Goal: Task Accomplishment & Management: Complete application form

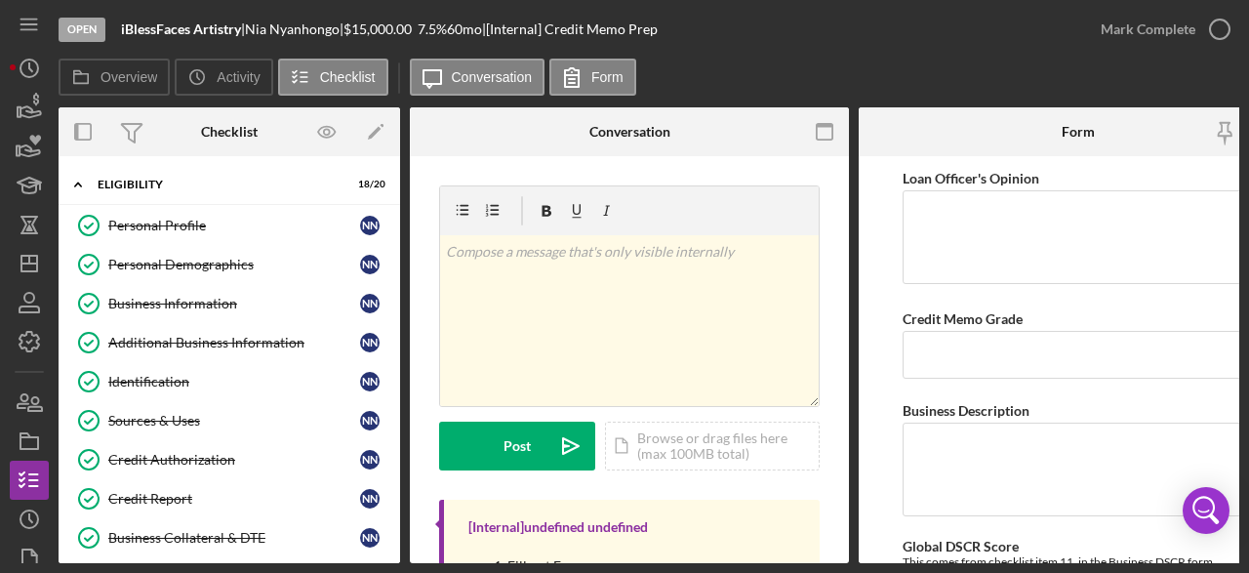
scroll to position [291, 0]
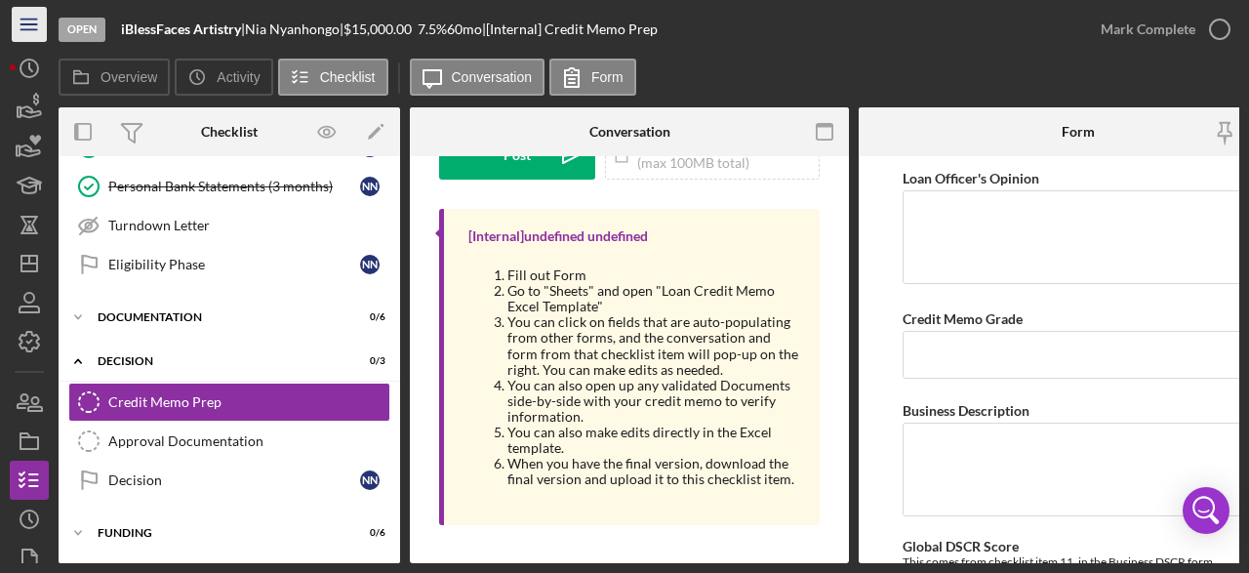
click at [32, 28] on icon "Icon/Menu" at bounding box center [30, 25] width 44 height 44
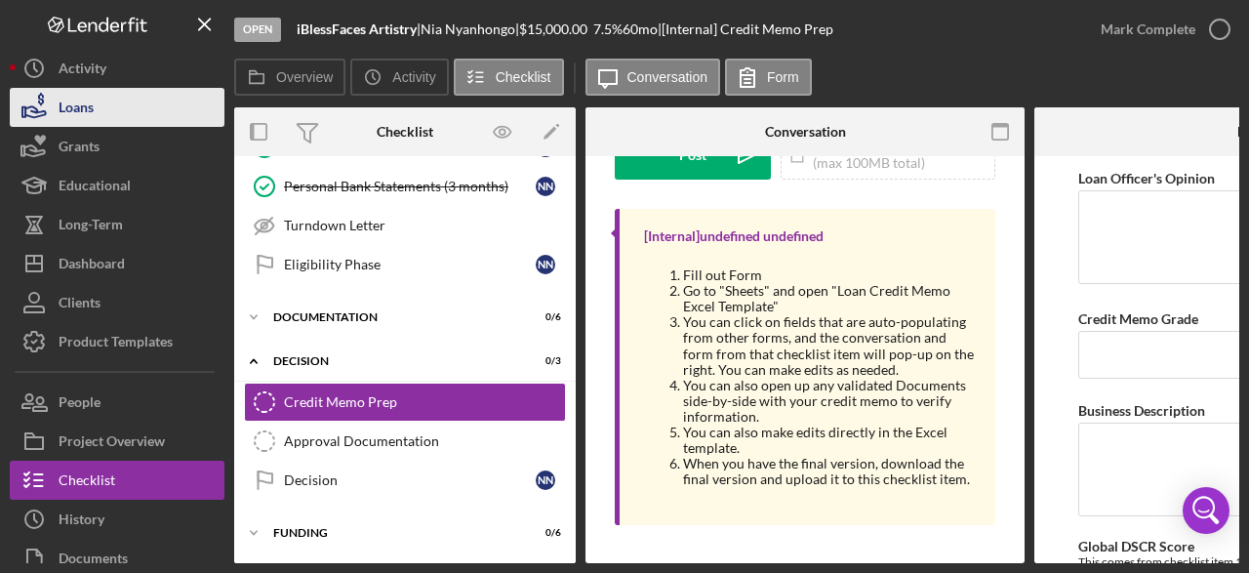
click at [85, 102] on div "Loans" at bounding box center [76, 110] width 35 height 44
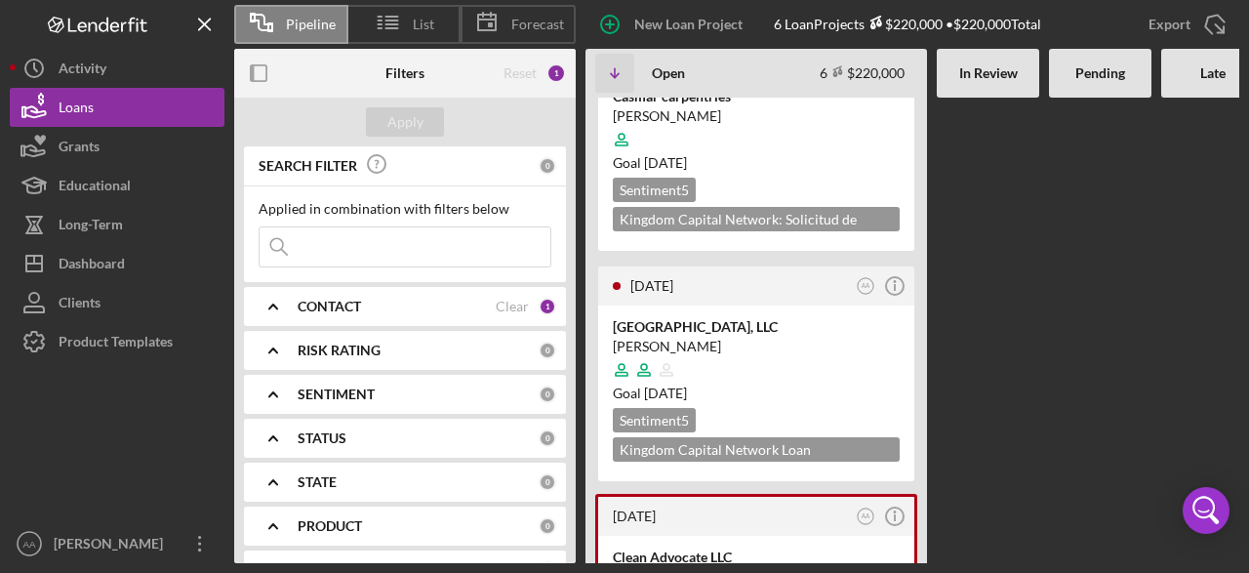
scroll to position [585, 0]
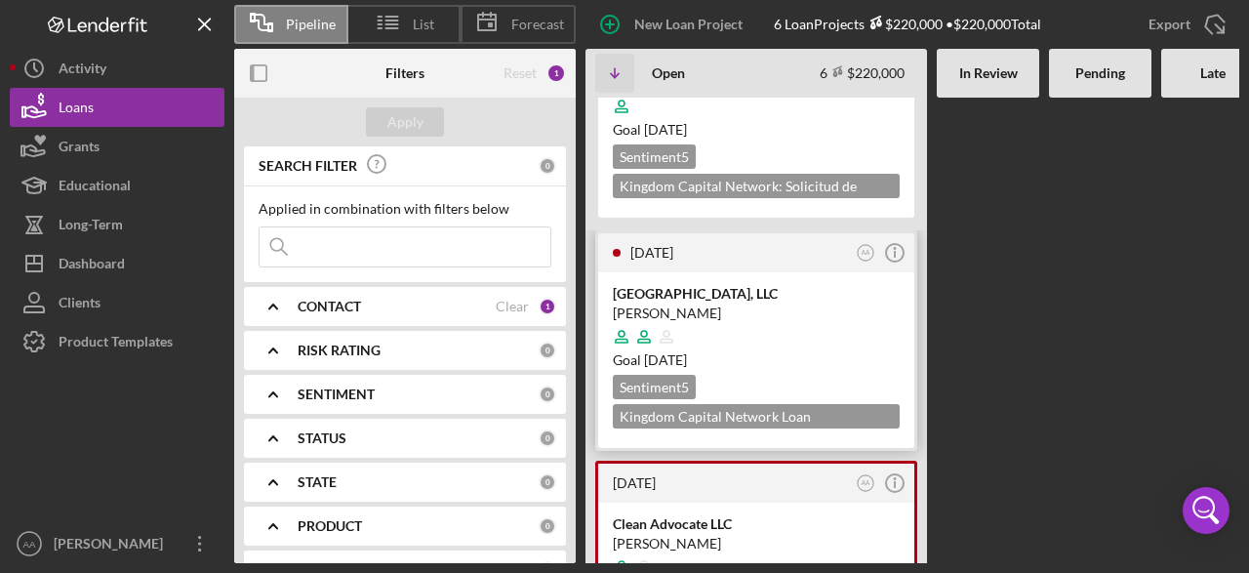
click at [809, 318] on div at bounding box center [756, 336] width 287 height 37
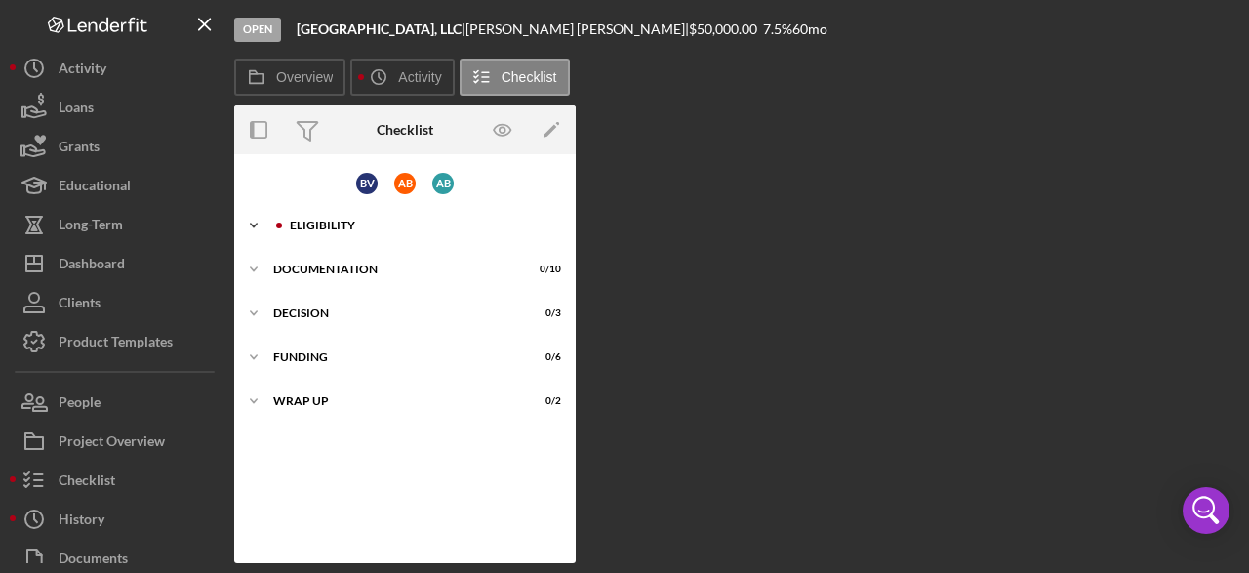
click at [253, 222] on icon "Icon/Expander" at bounding box center [253, 225] width 39 height 39
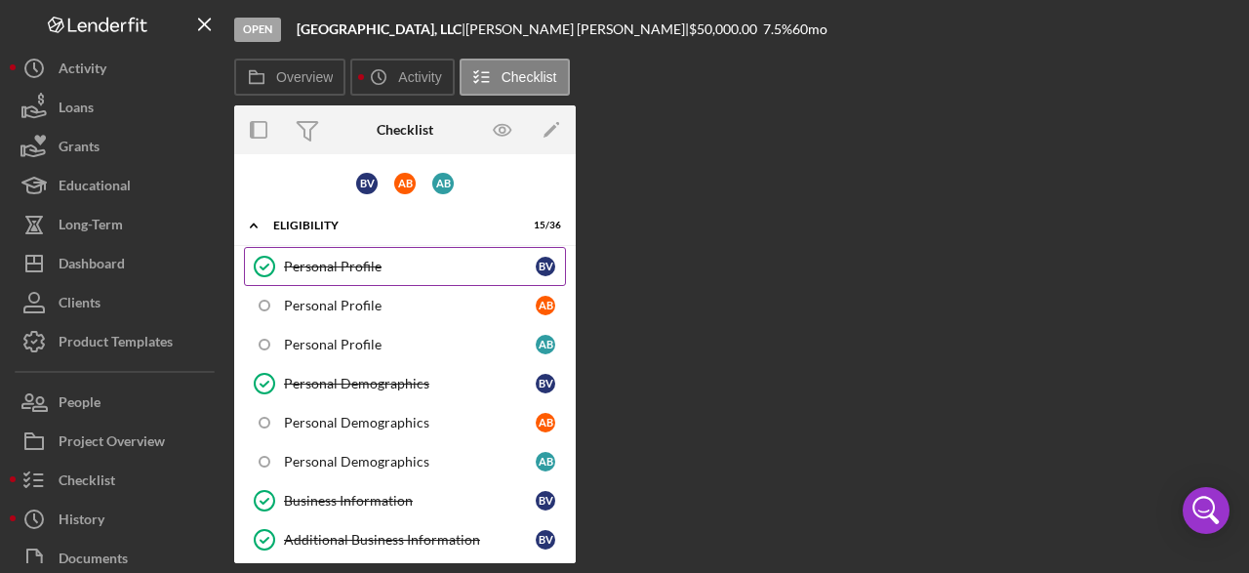
click at [364, 268] on div "Personal Profile" at bounding box center [410, 267] width 252 height 16
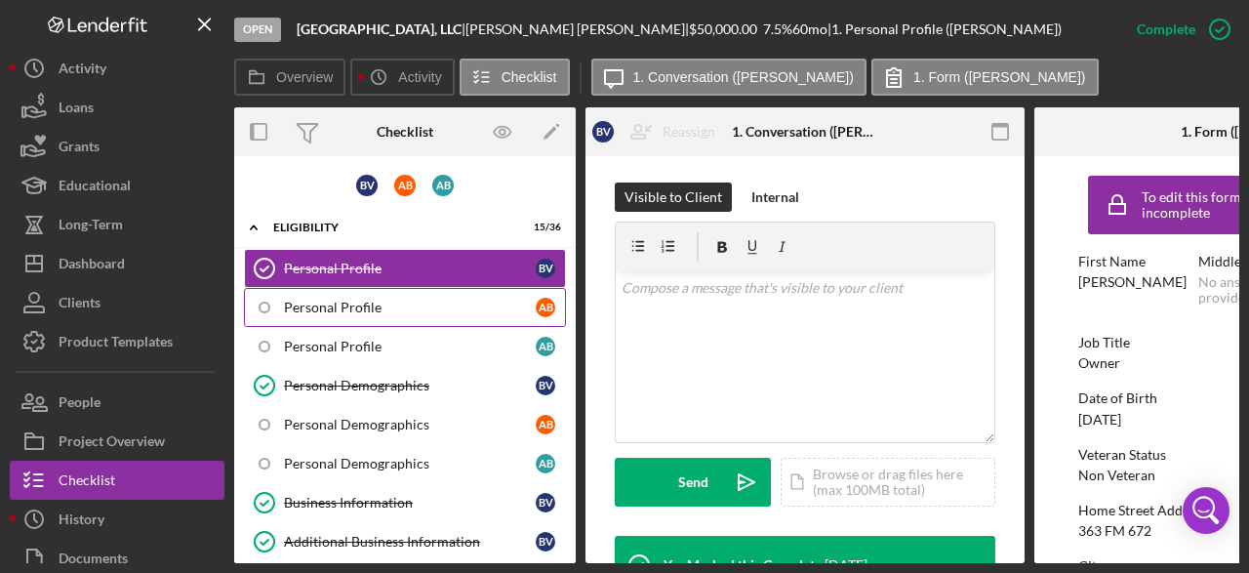
click at [358, 313] on div "Personal Profile" at bounding box center [410, 307] width 252 height 16
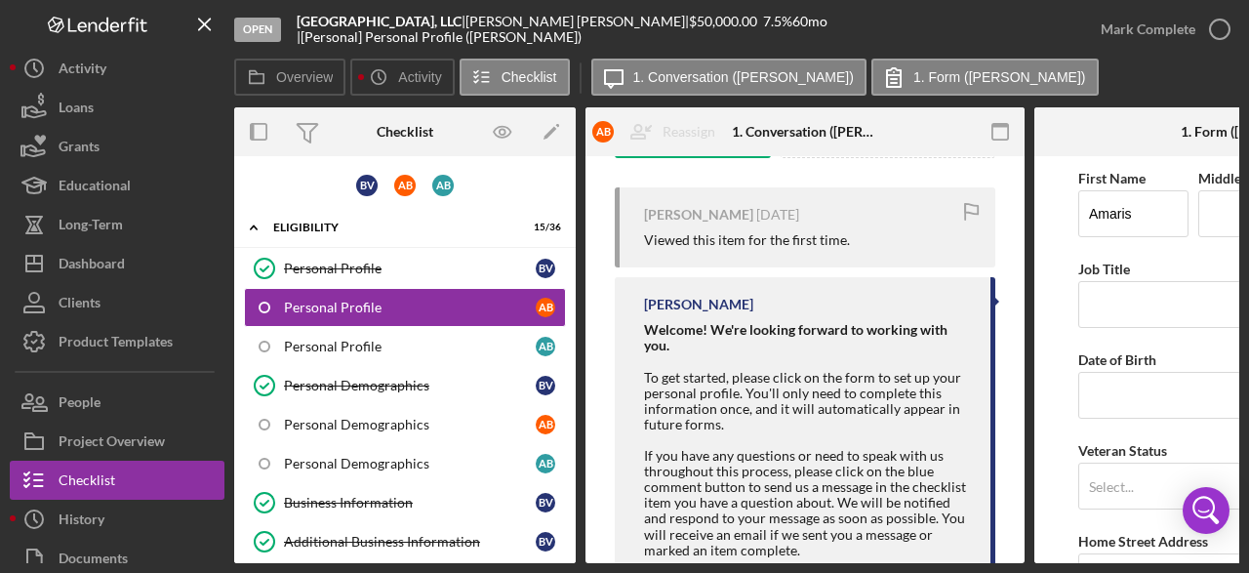
scroll to position [390, 0]
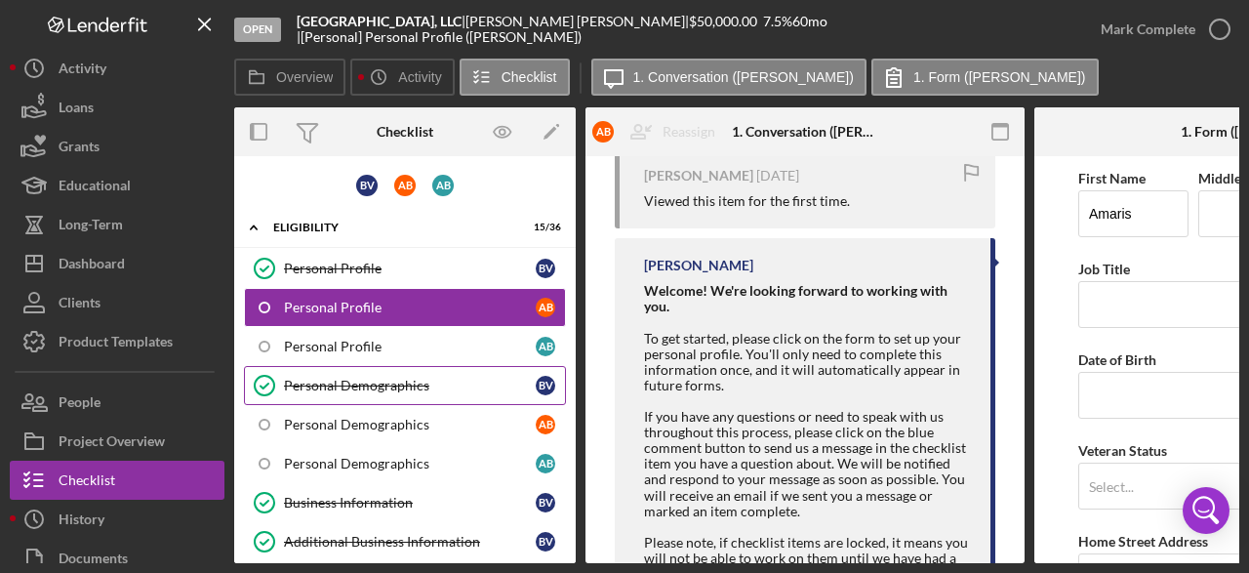
click at [353, 390] on link "Personal Demographics Personal Demographics B V" at bounding box center [405, 385] width 322 height 39
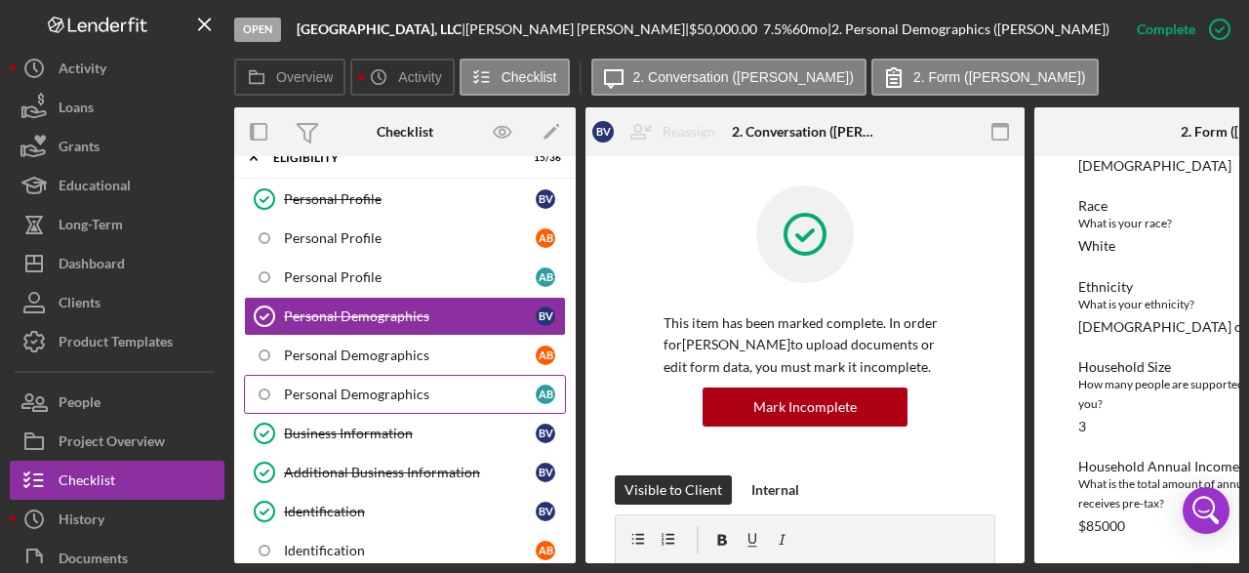
scroll to position [98, 0]
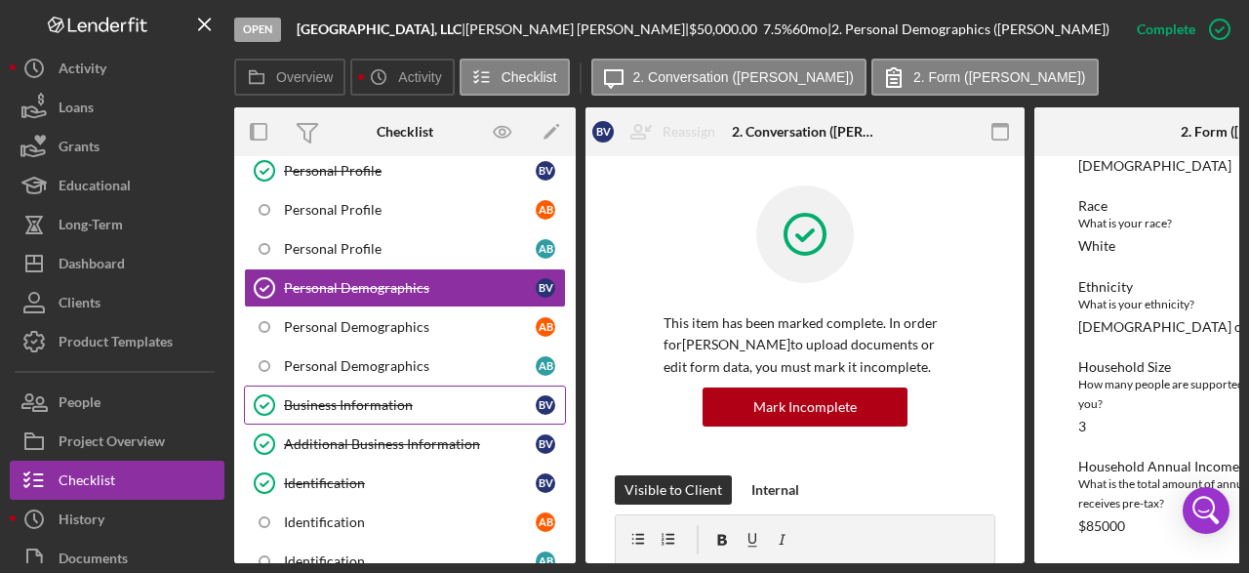
click at [387, 407] on div "Business Information" at bounding box center [410, 405] width 252 height 16
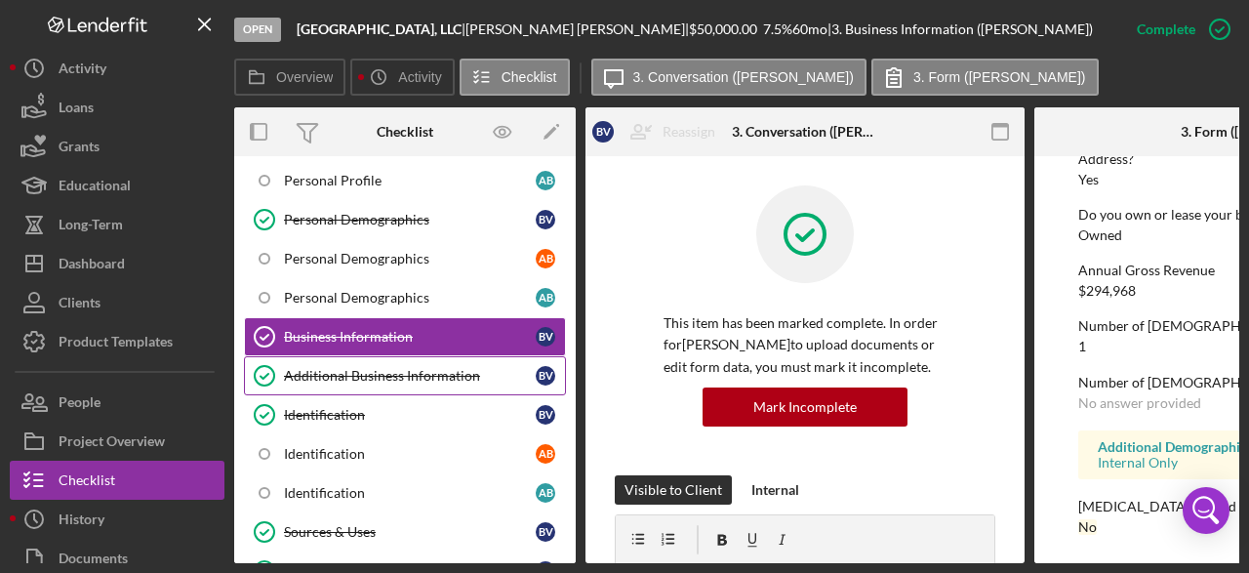
scroll to position [195, 0]
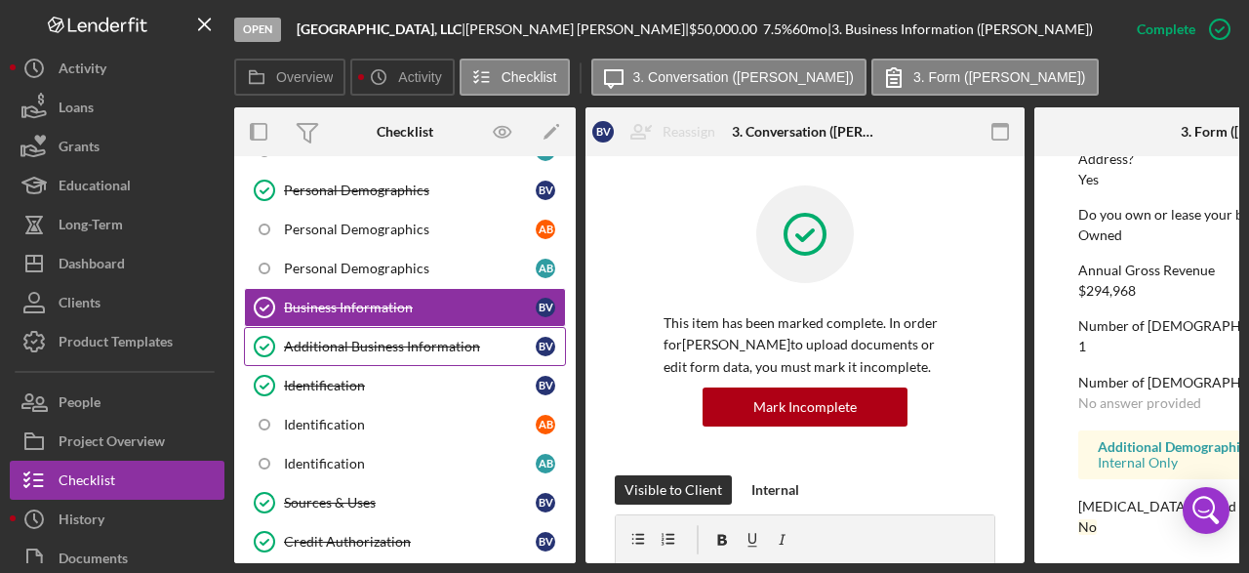
click at [395, 344] on div "Additional Business Information" at bounding box center [410, 347] width 252 height 16
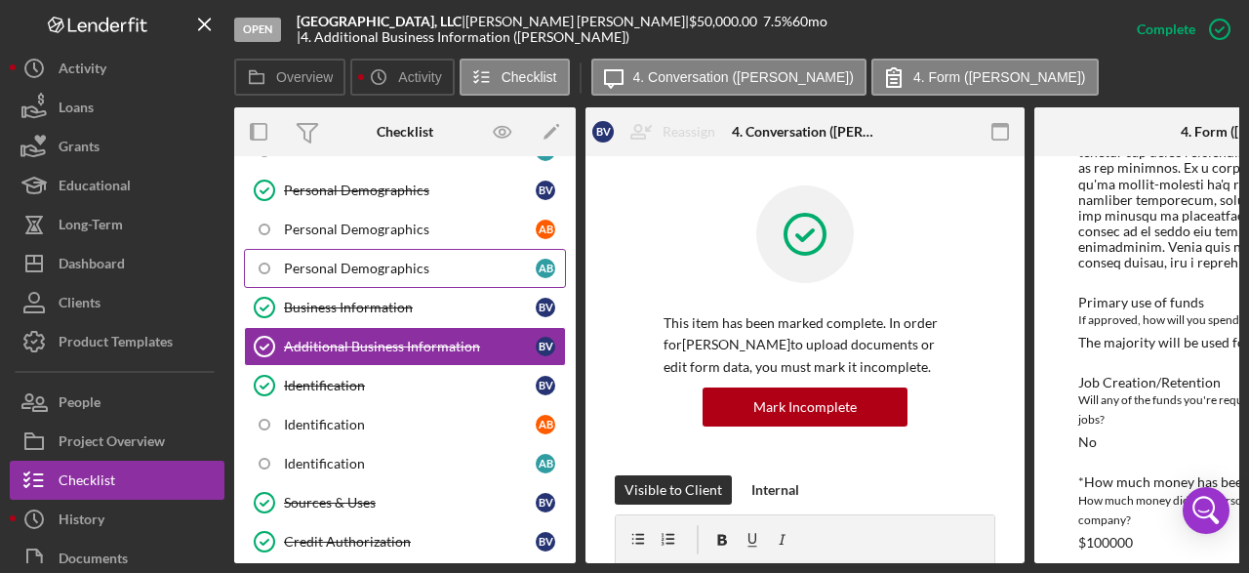
click at [424, 262] on div "Personal Demographics" at bounding box center [410, 268] width 252 height 16
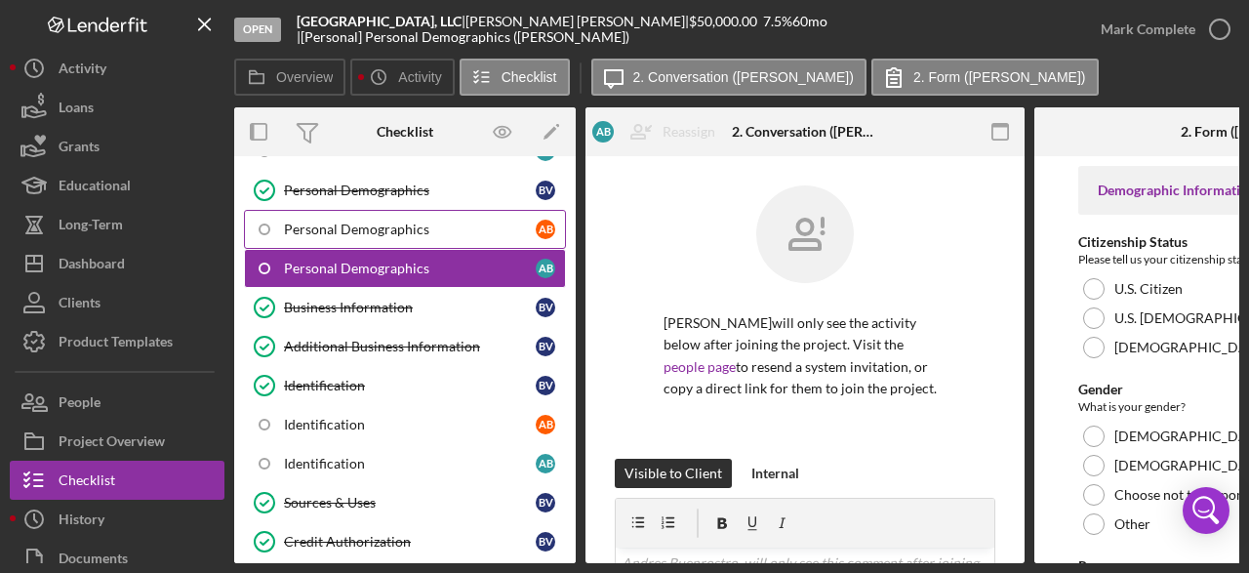
click at [404, 231] on div "Personal Demographics" at bounding box center [410, 229] width 252 height 16
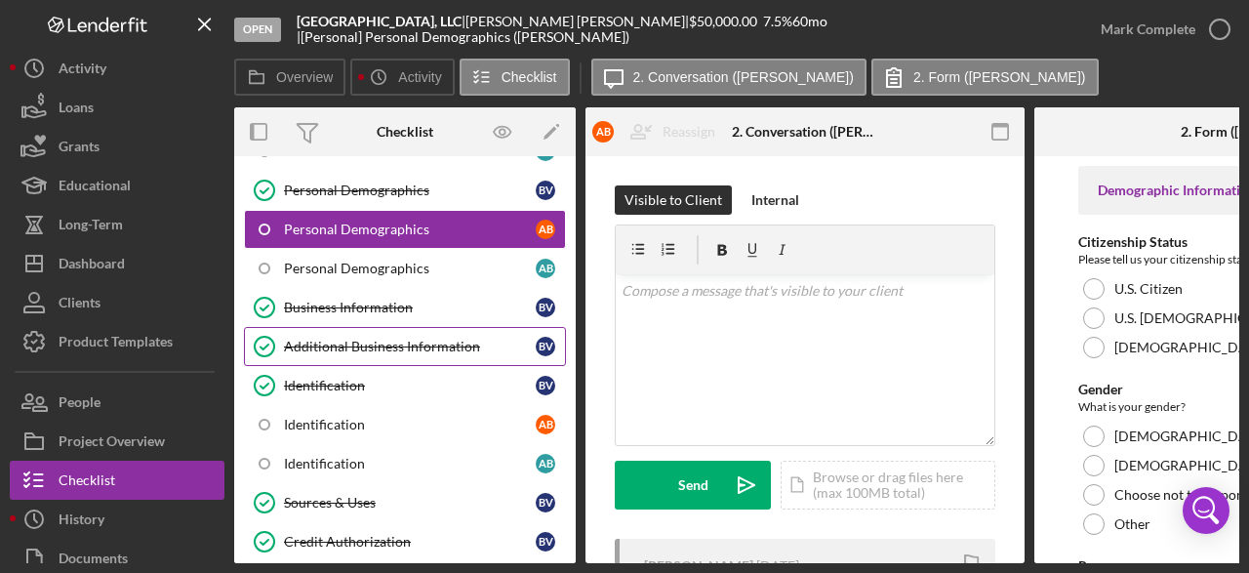
click at [376, 340] on div "Additional Business Information" at bounding box center [410, 347] width 252 height 16
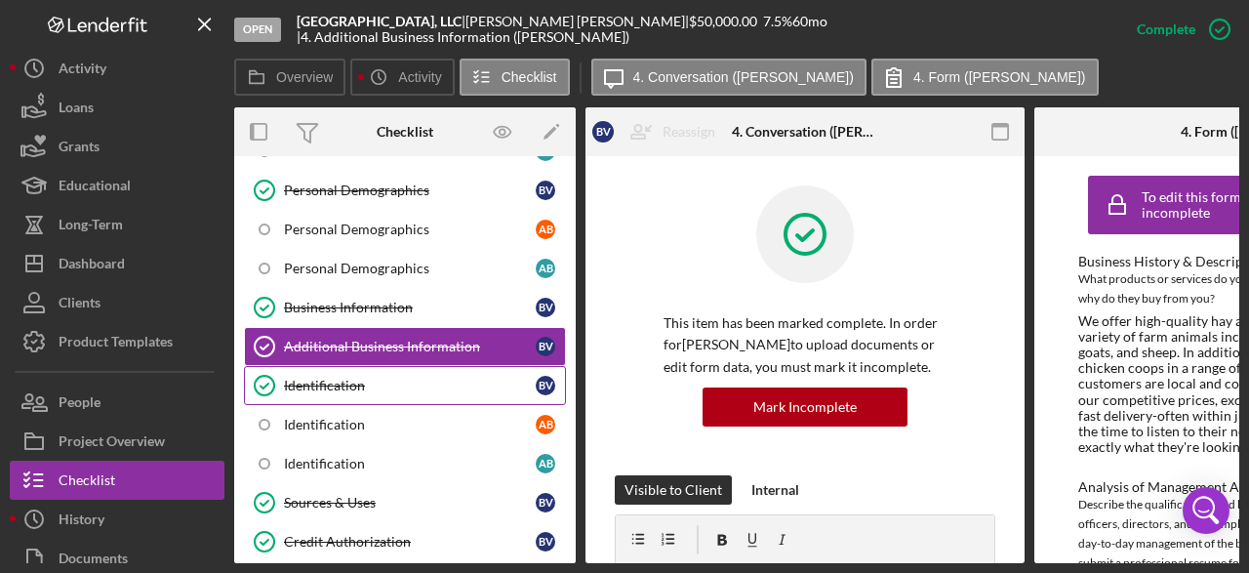
click at [381, 383] on div "Identification" at bounding box center [410, 386] width 252 height 16
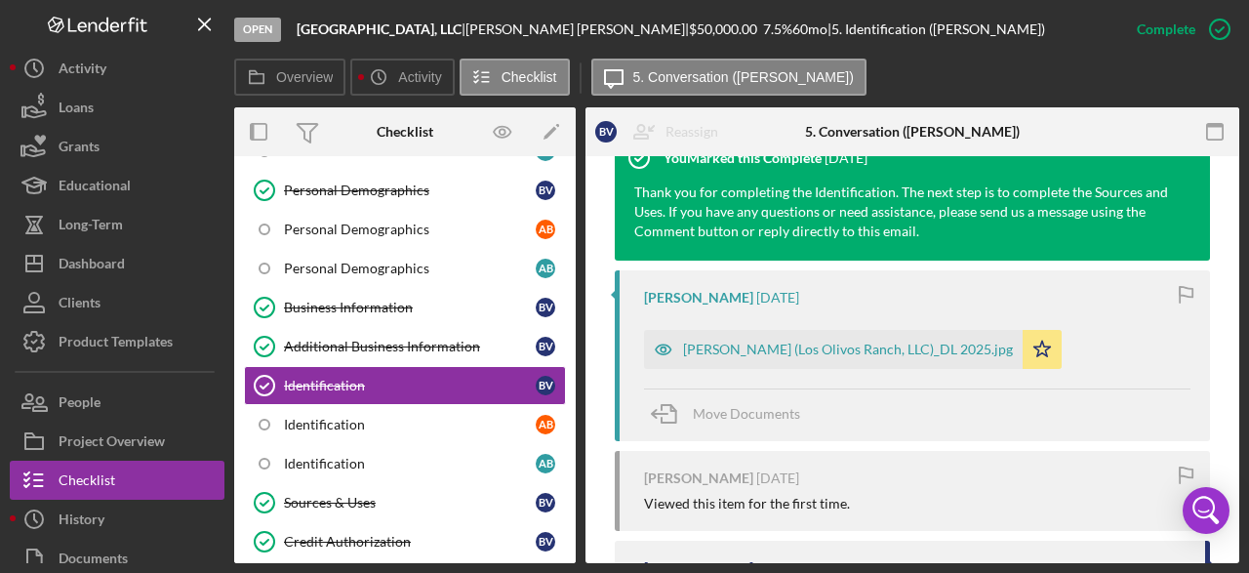
scroll to position [683, 0]
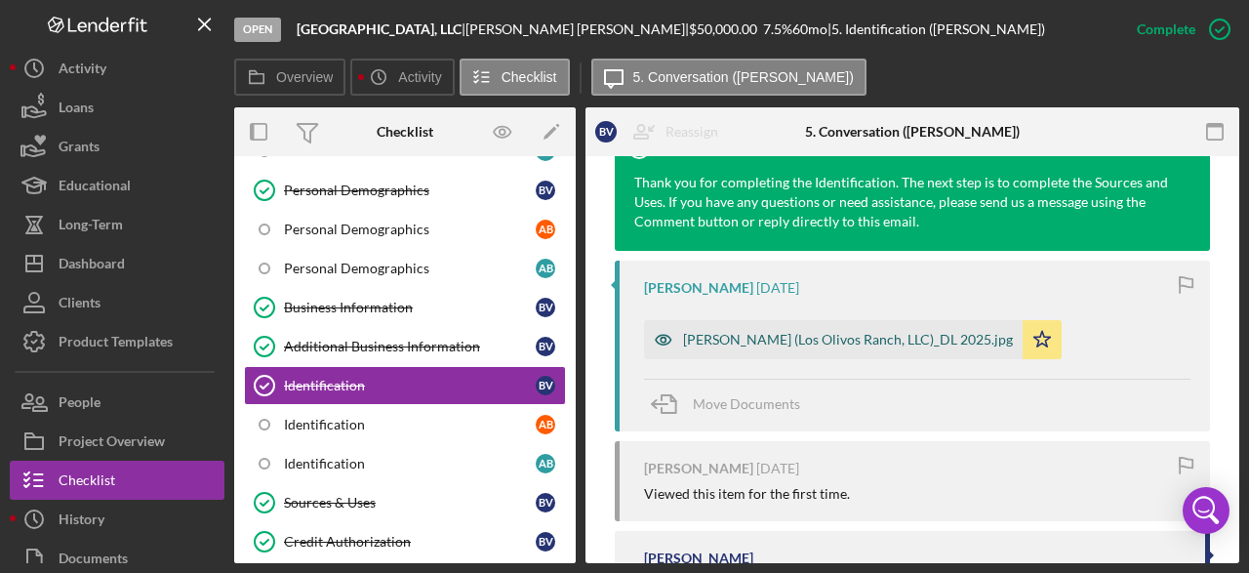
click at [961, 337] on div "[PERSON_NAME] (Los Olivos Ranch, LLC)_DL 2025.jpg" at bounding box center [848, 340] width 330 height 16
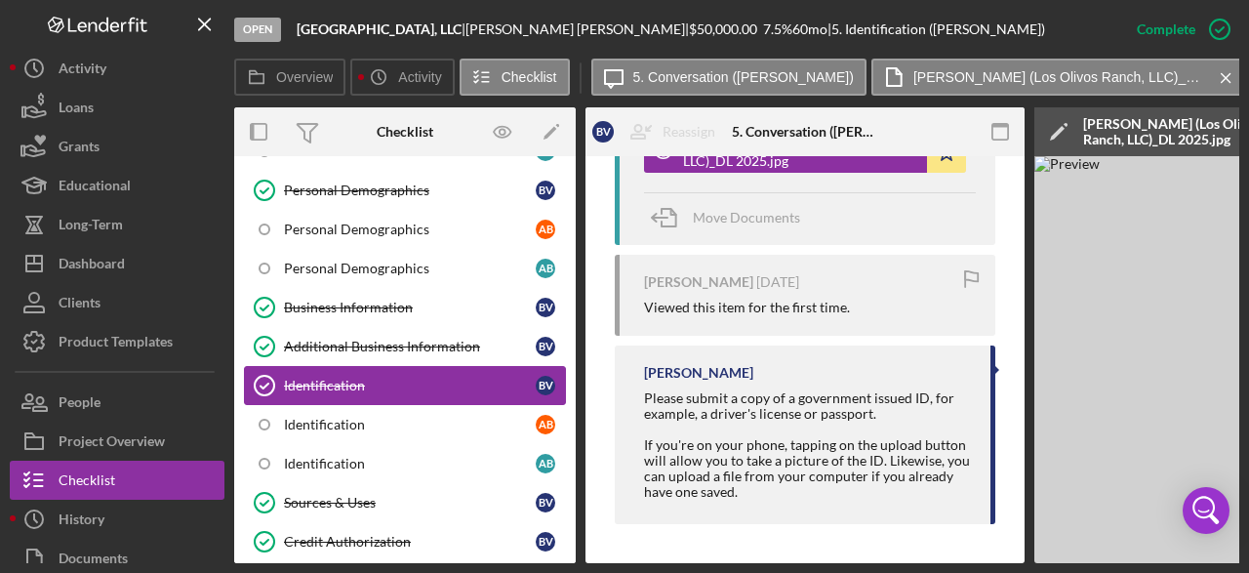
scroll to position [293, 0]
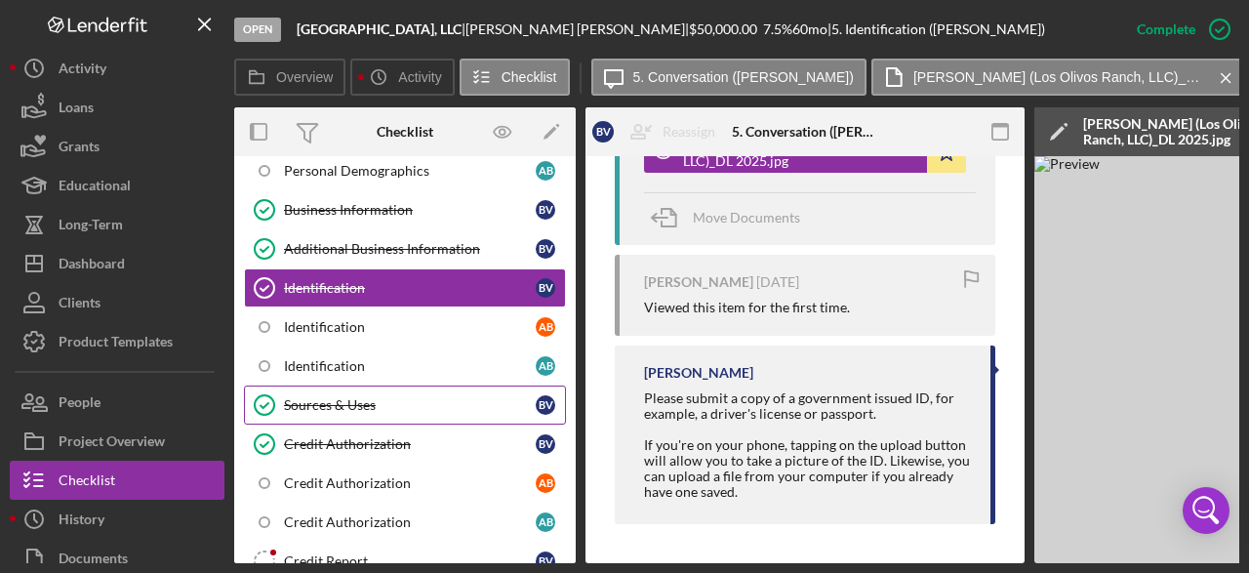
click at [358, 401] on div "Sources & Uses" at bounding box center [410, 405] width 252 height 16
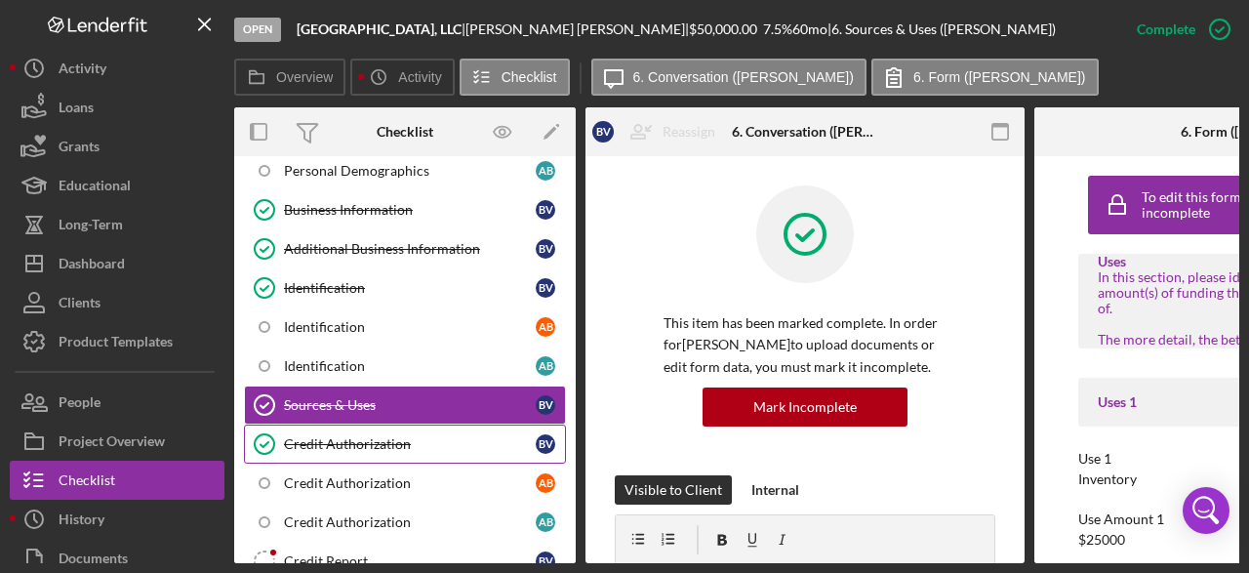
click at [378, 436] on div "Credit Authorization" at bounding box center [410, 444] width 252 height 16
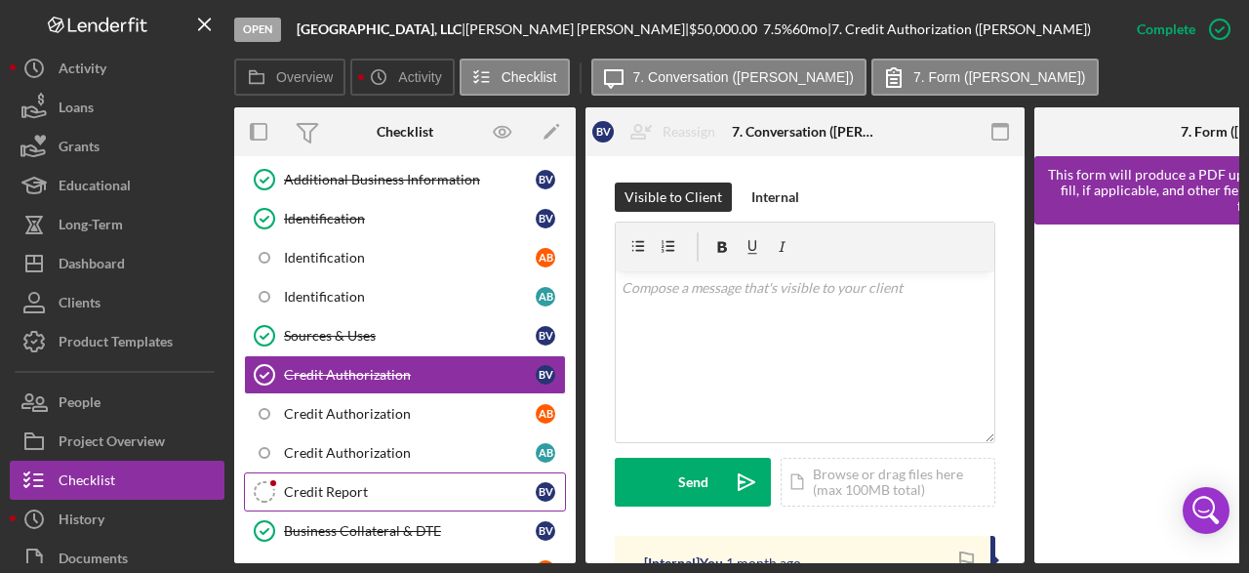
scroll to position [390, 0]
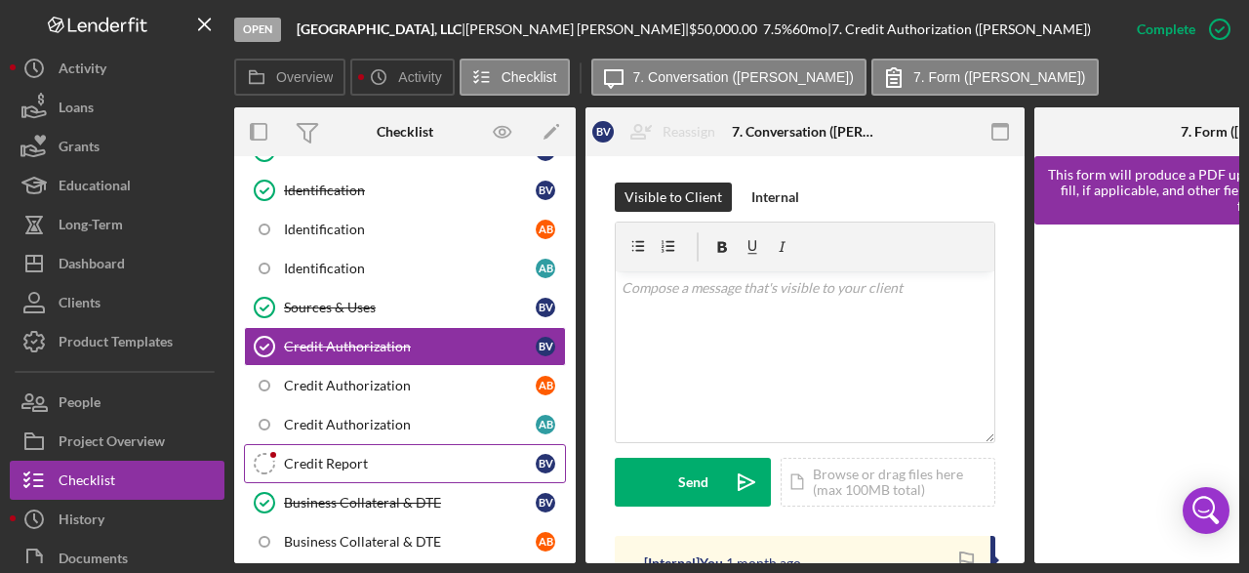
click at [399, 456] on div "Credit Report" at bounding box center [410, 464] width 252 height 16
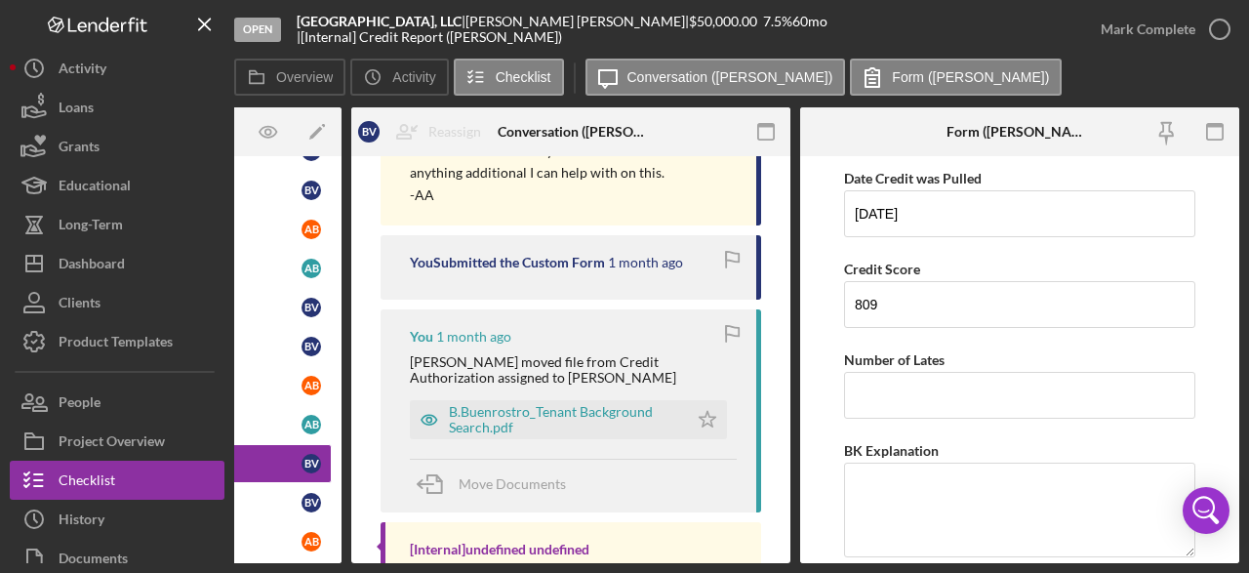
scroll to position [488, 0]
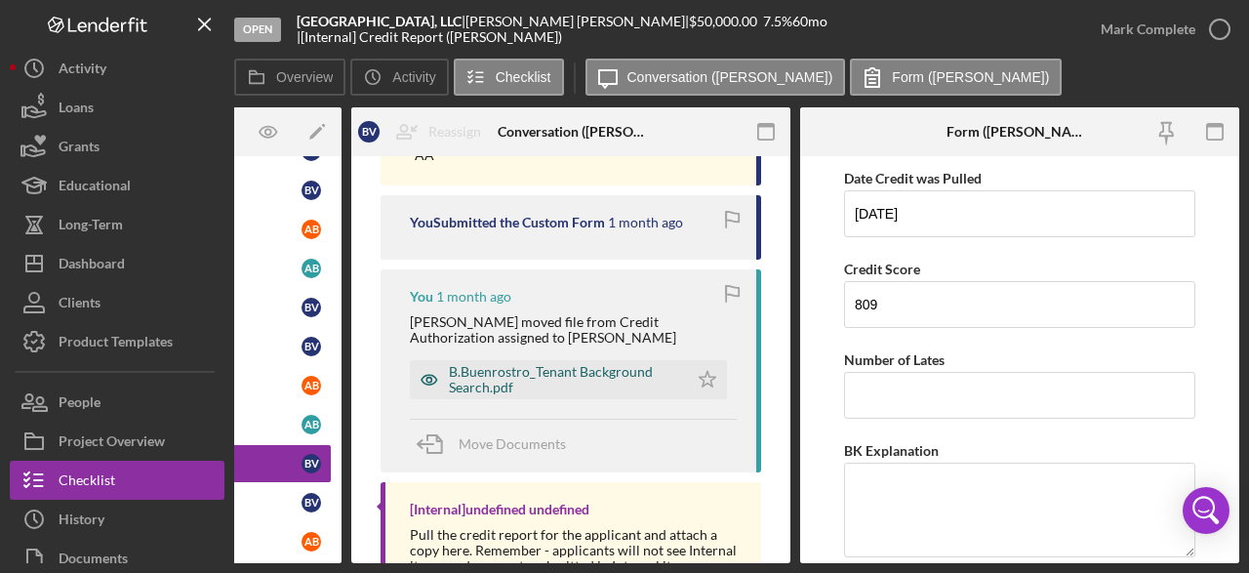
click at [483, 364] on div "B.Buenrostro_Tenant Background Search.pdf" at bounding box center [563, 379] width 229 height 31
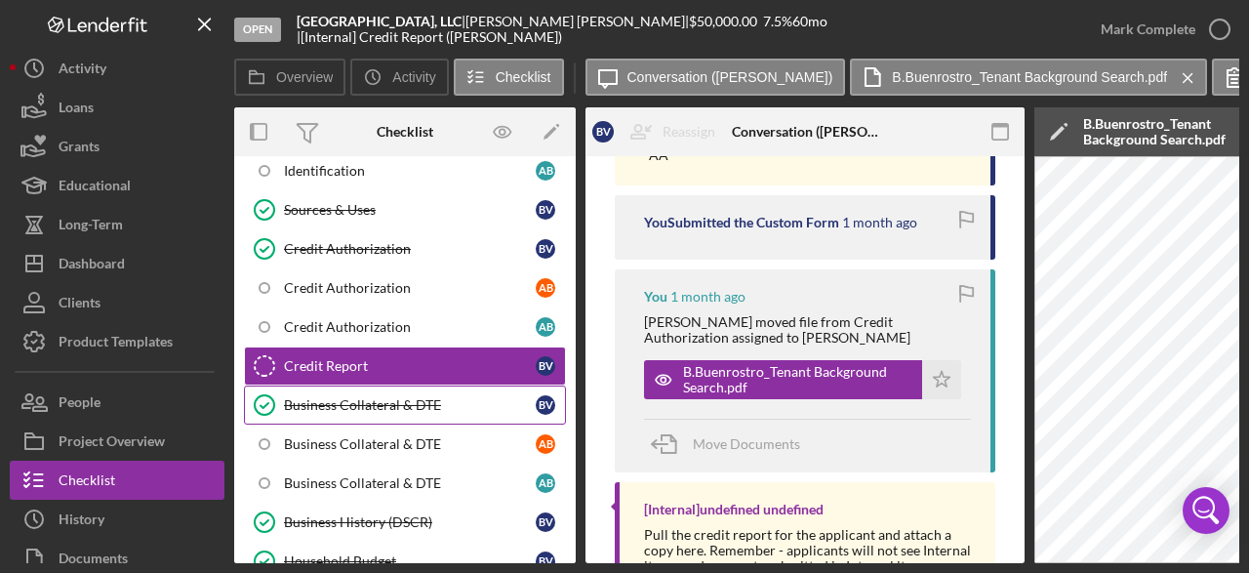
click at [405, 397] on div "Business Collateral & DTE" at bounding box center [410, 405] width 252 height 16
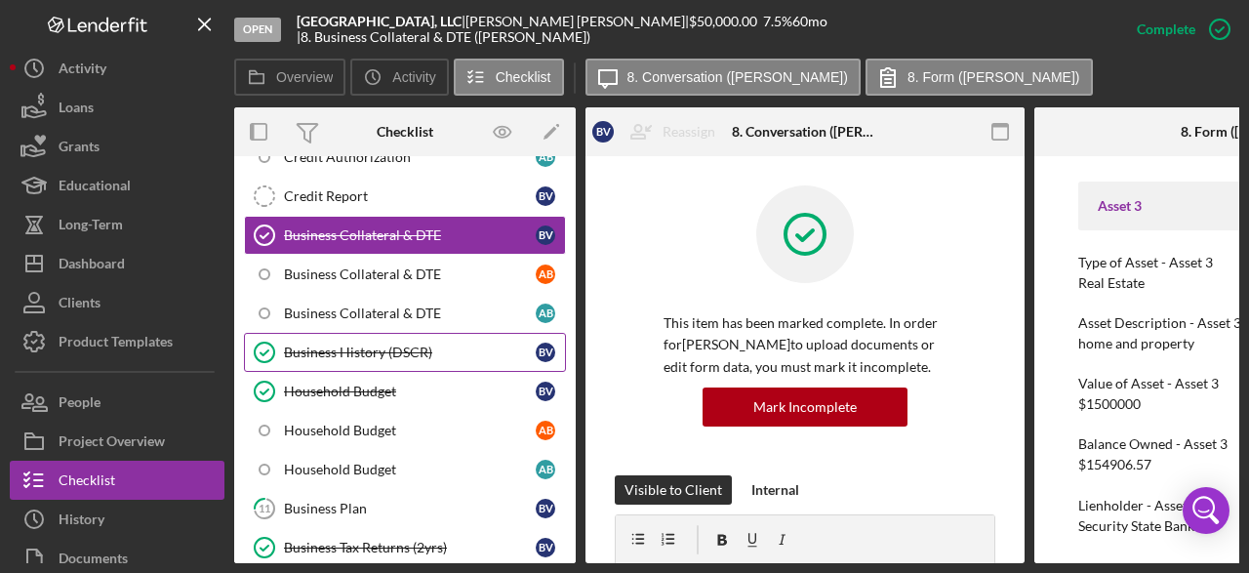
scroll to position [683, 0]
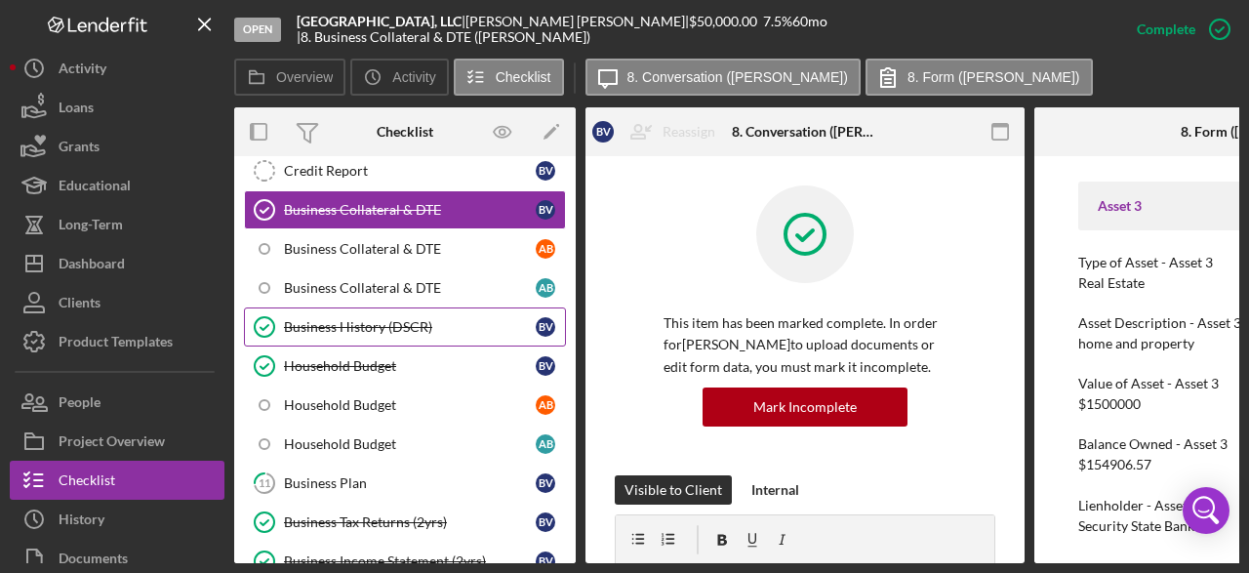
click at [356, 319] on div "Business History (DSCR)" at bounding box center [410, 327] width 252 height 16
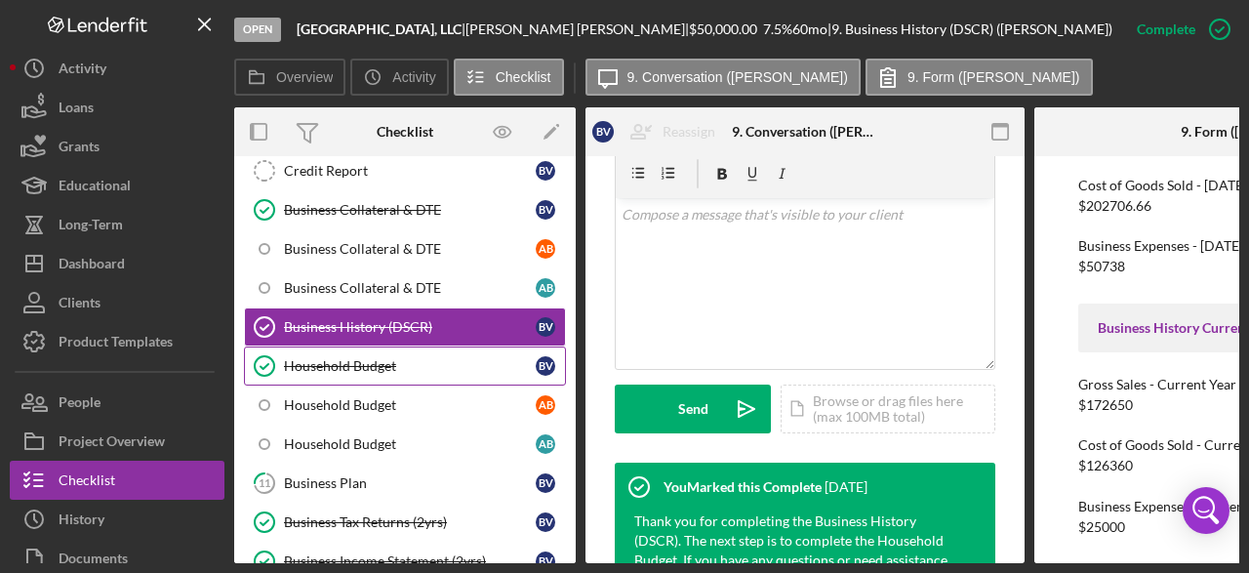
click at [368, 358] on div "Household Budget" at bounding box center [410, 366] width 252 height 16
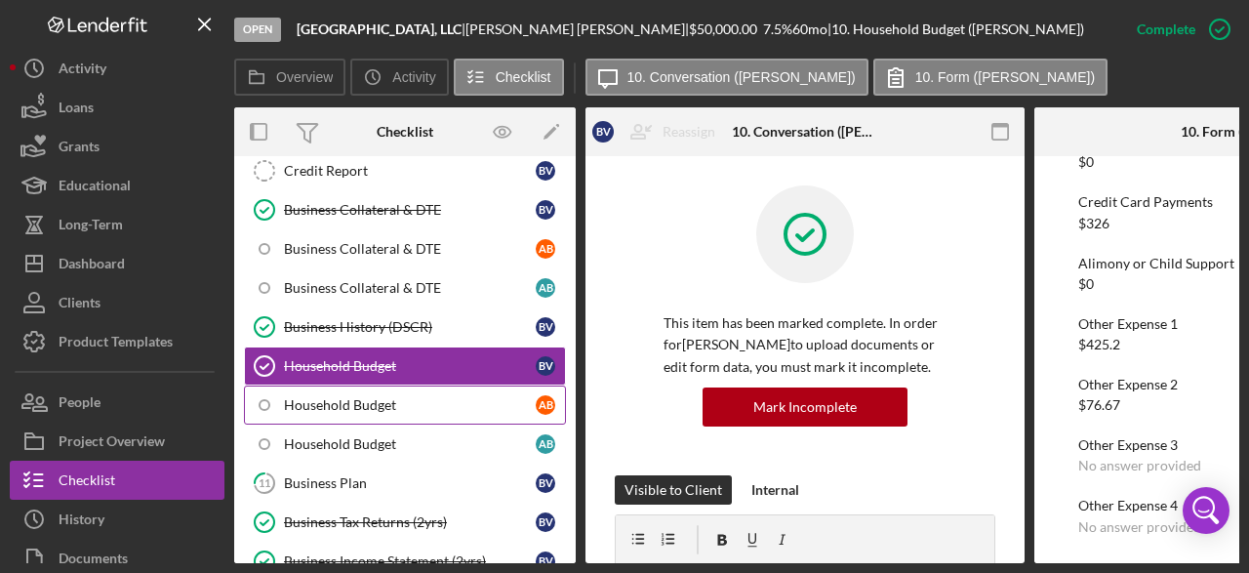
click at [415, 397] on div "Household Budget" at bounding box center [410, 405] width 252 height 16
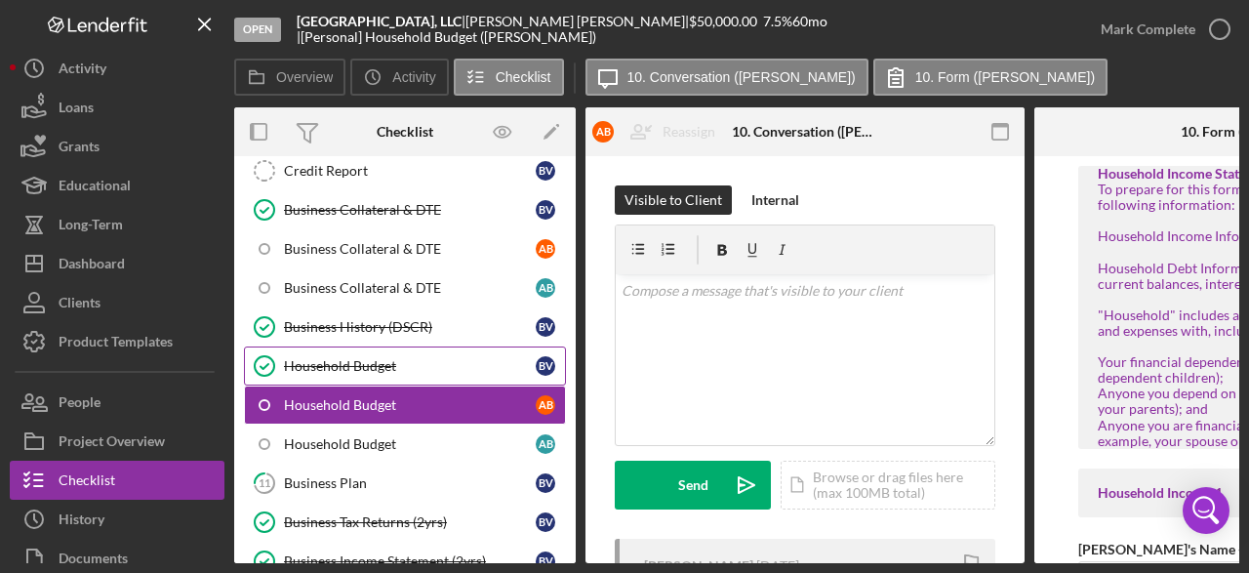
click at [411, 358] on div "Household Budget" at bounding box center [410, 366] width 252 height 16
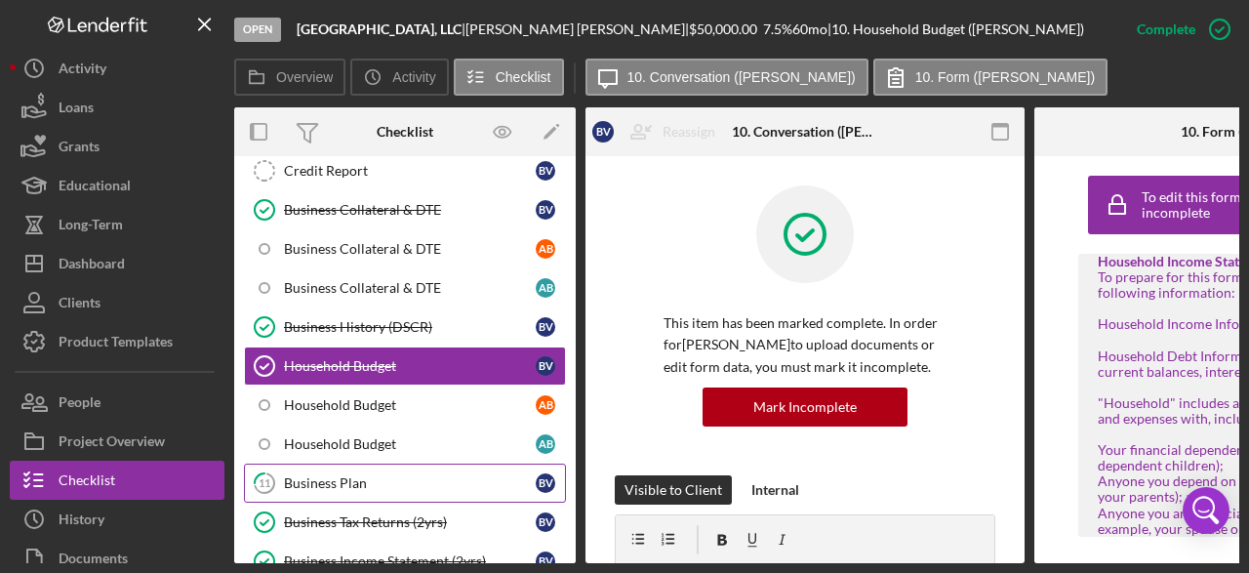
click at [389, 475] on div "Business Plan" at bounding box center [410, 483] width 252 height 16
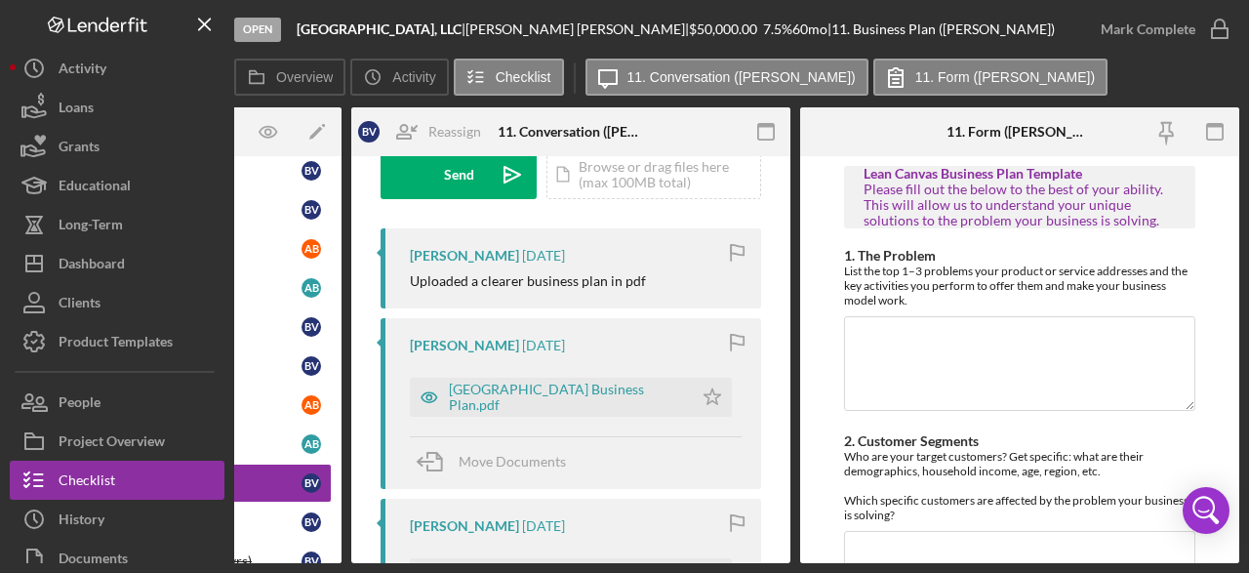
scroll to position [293, 0]
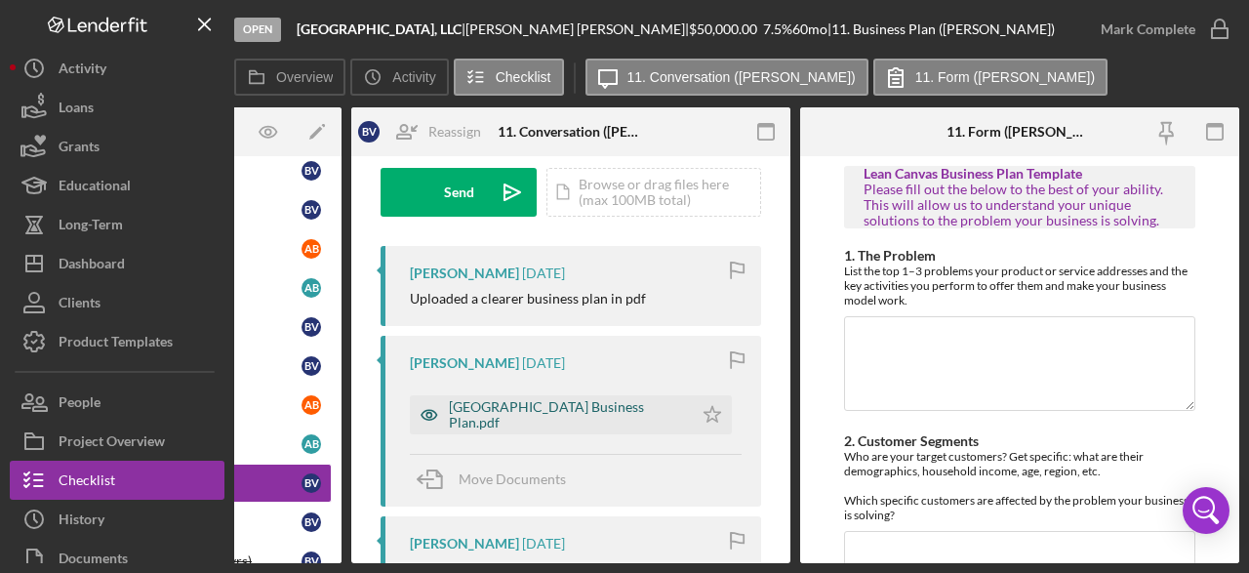
click at [542, 413] on div "[GEOGRAPHIC_DATA] Business Plan.pdf" at bounding box center [566, 414] width 234 height 31
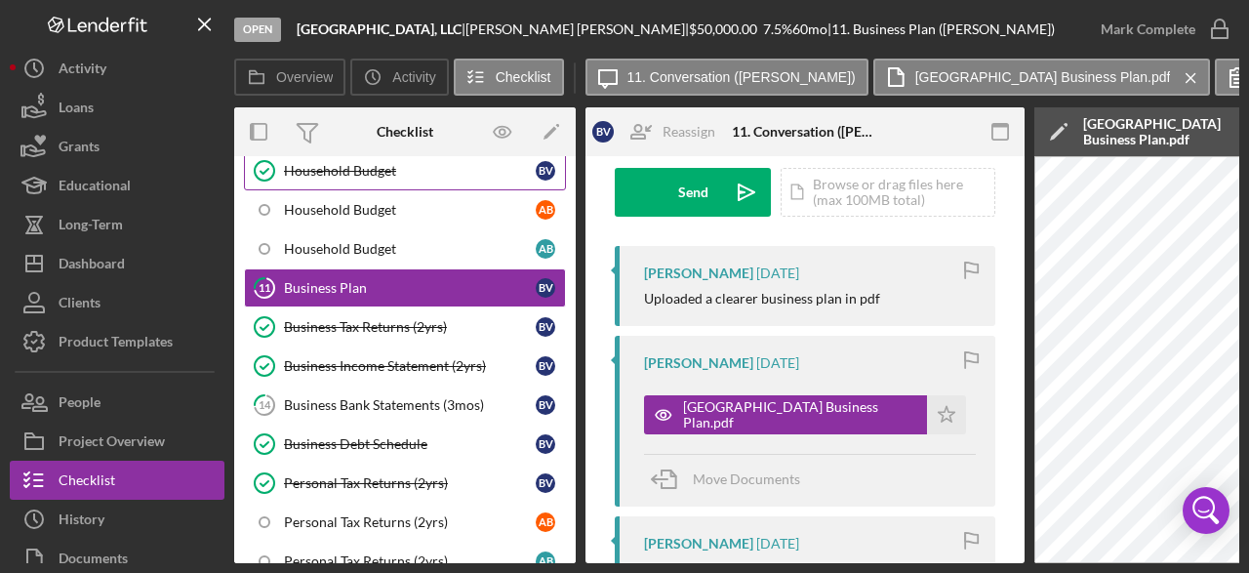
scroll to position [976, 0]
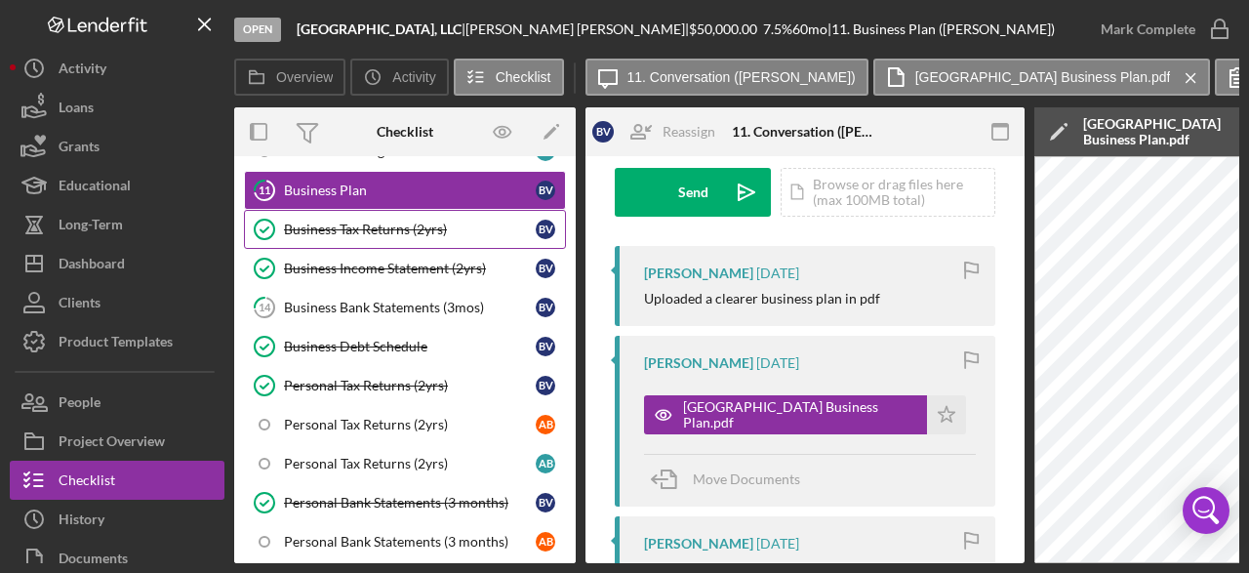
click at [397, 221] on div "Business Tax Returns (2yrs)" at bounding box center [410, 229] width 252 height 16
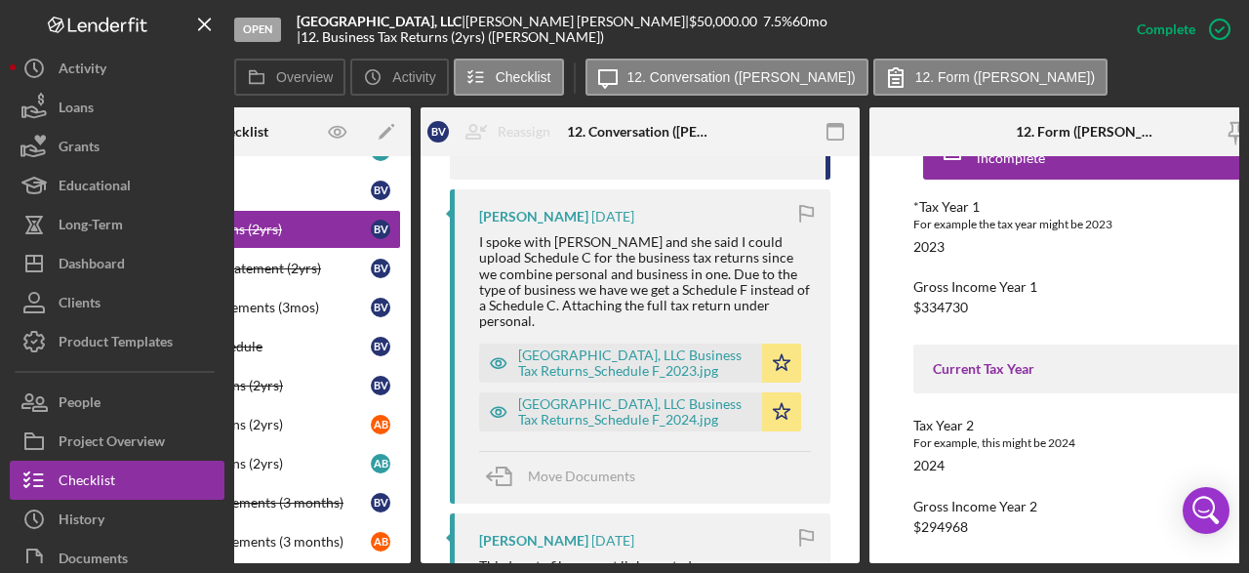
scroll to position [1036, 0]
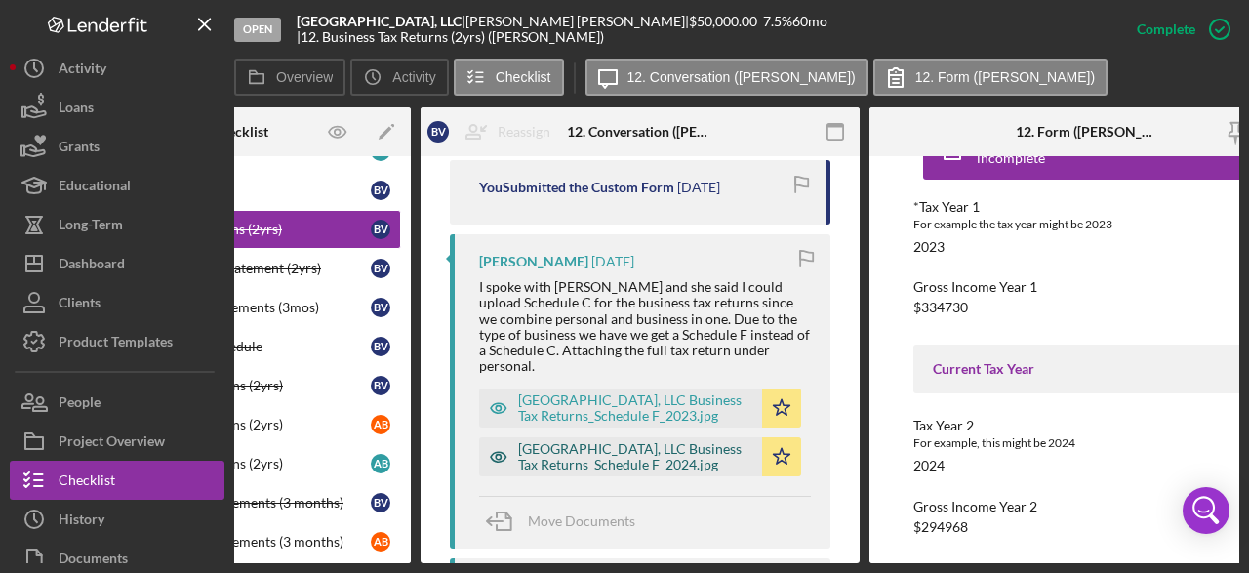
click at [639, 472] on div "[GEOGRAPHIC_DATA], LLC Business Tax Returns_Schedule F_2024.jpg" at bounding box center [635, 456] width 234 height 31
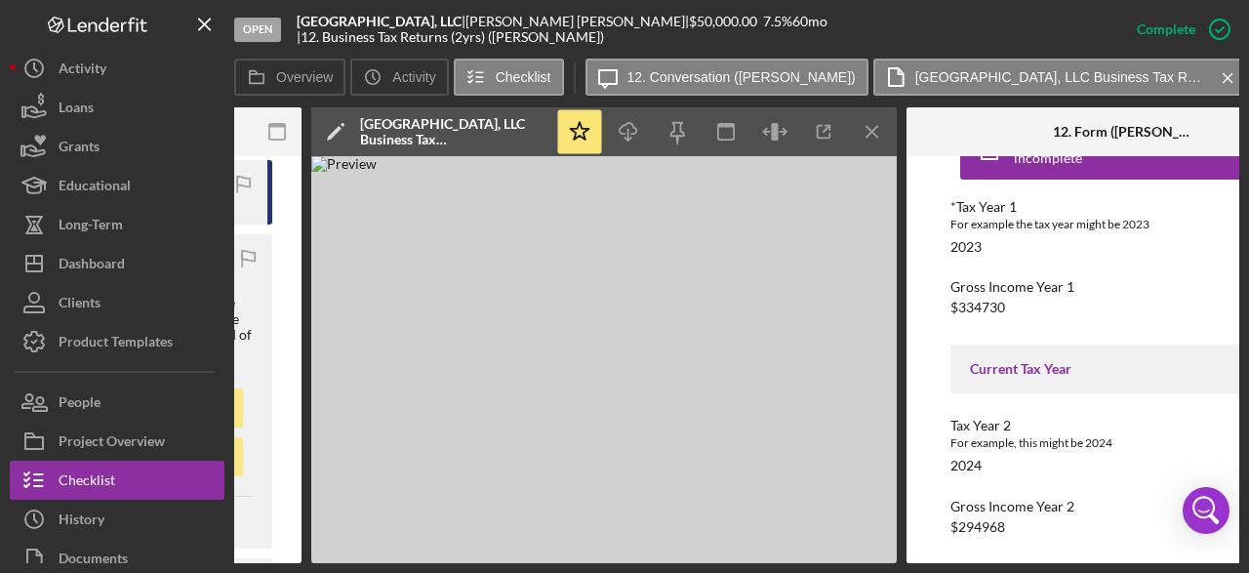
scroll to position [0, 708]
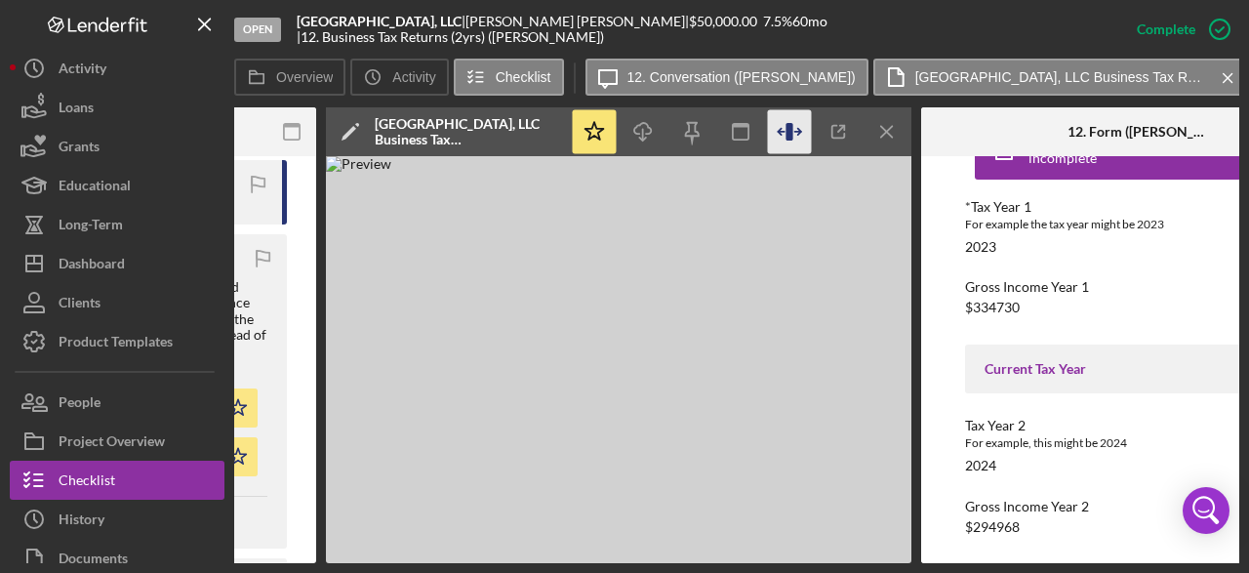
click at [792, 140] on icon "button" at bounding box center [790, 132] width 44 height 44
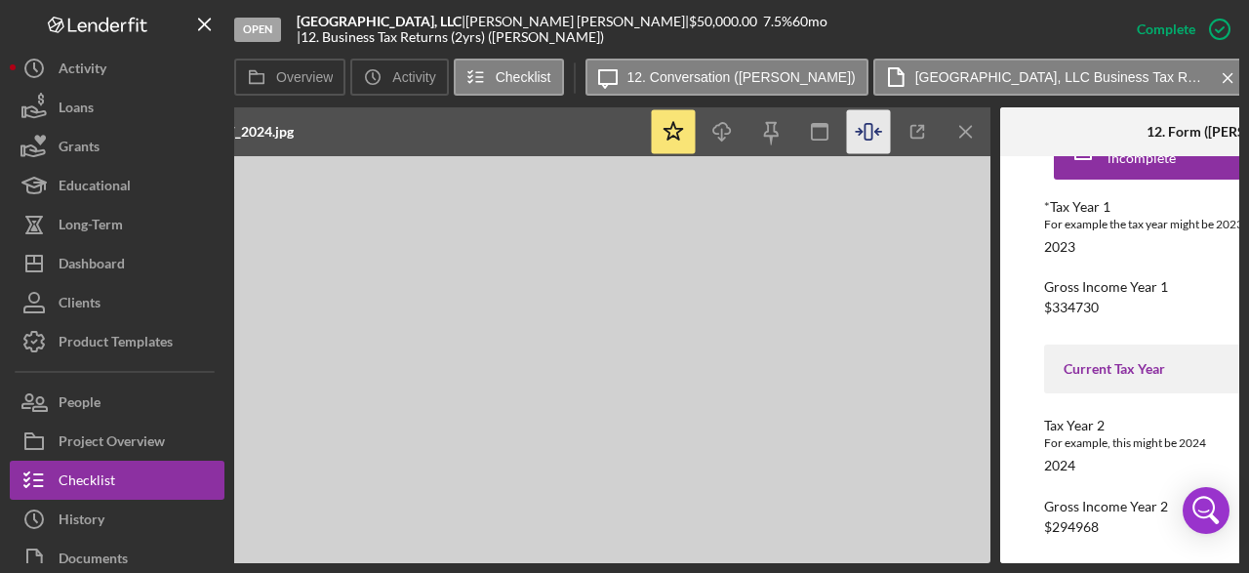
scroll to position [0, 1192]
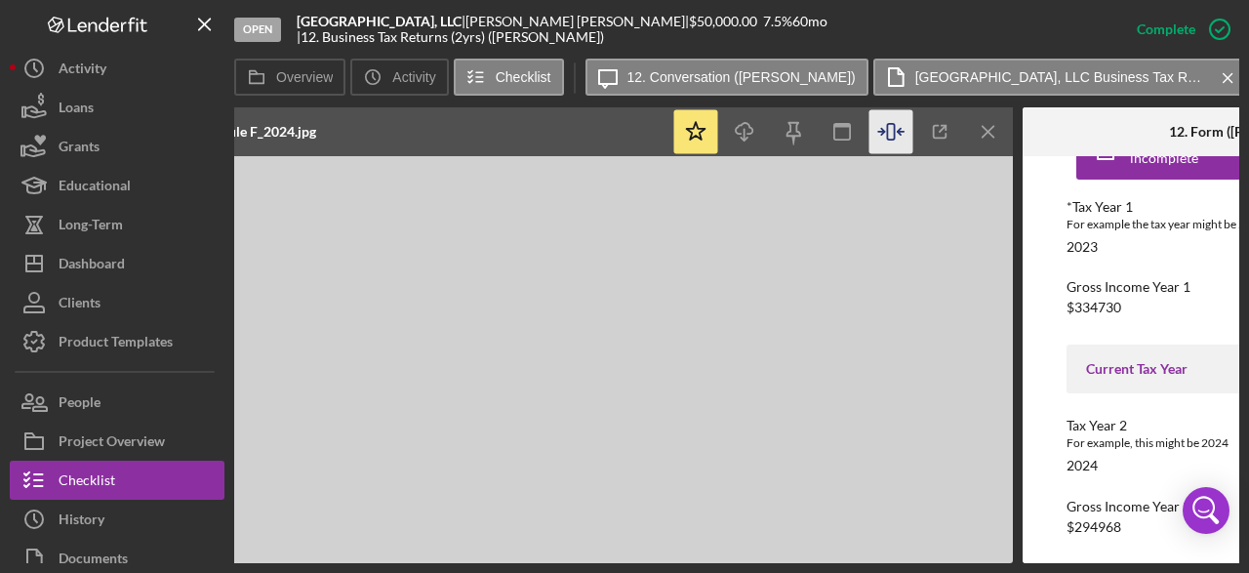
click at [902, 128] on icon "button" at bounding box center [891, 132] width 44 height 44
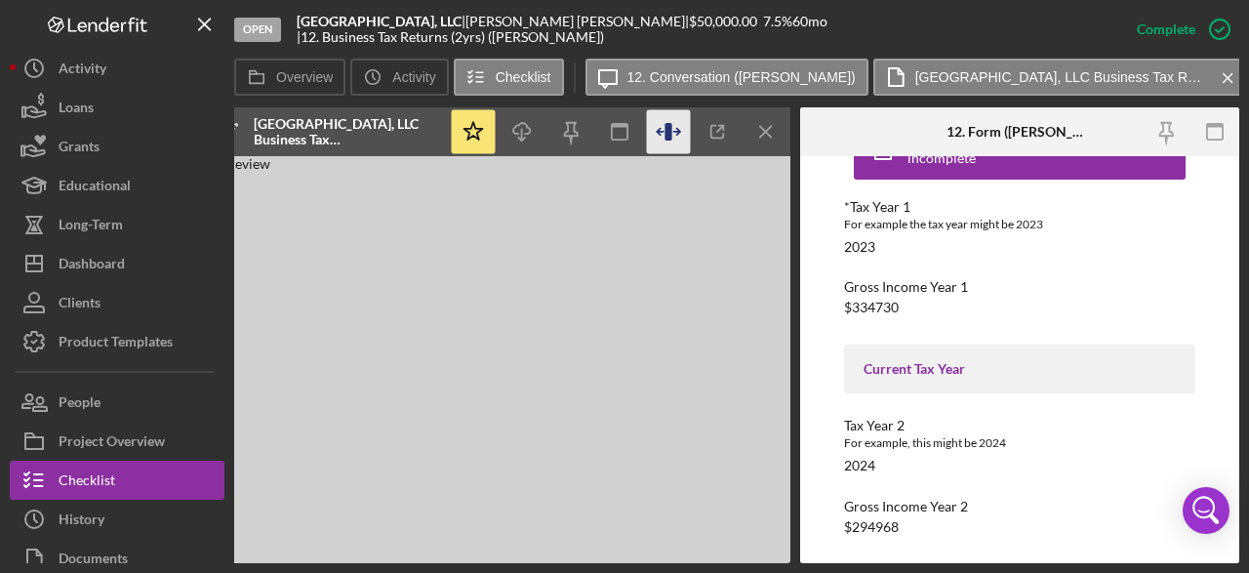
scroll to position [0, 829]
click at [528, 127] on icon "button" at bounding box center [521, 128] width 17 height 11
click at [604, 29] on div "| 12. Business Tax Returns (2yrs) ([PERSON_NAME])" at bounding box center [450, 37] width 307 height 16
click at [206, 27] on icon "Icon/Menu Close" at bounding box center [205, 25] width 44 height 44
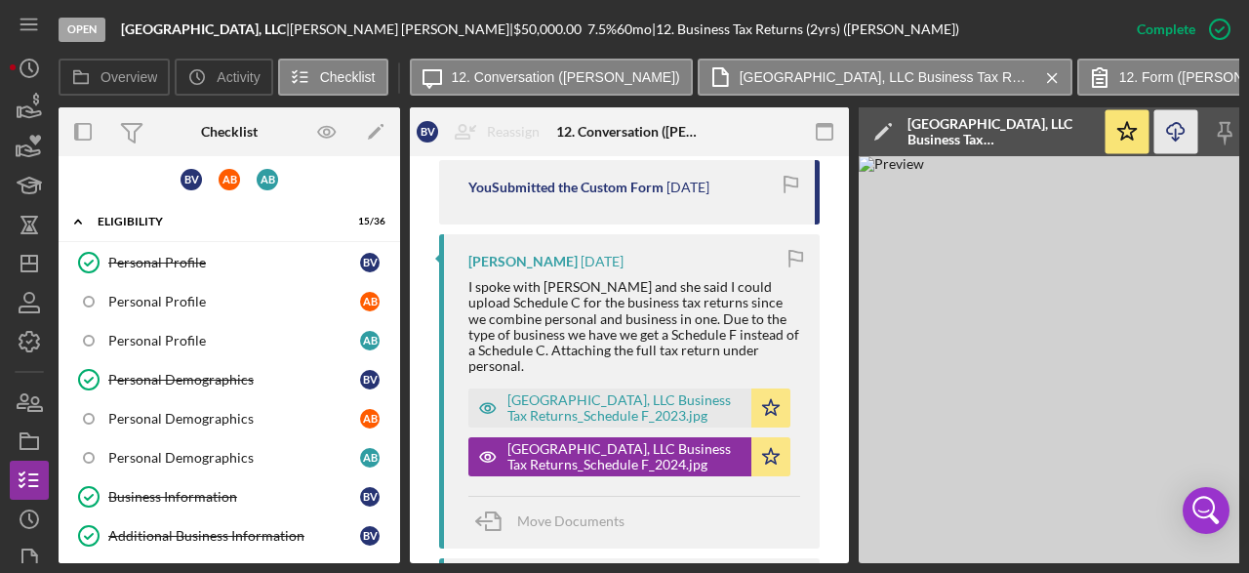
scroll to position [0, 0]
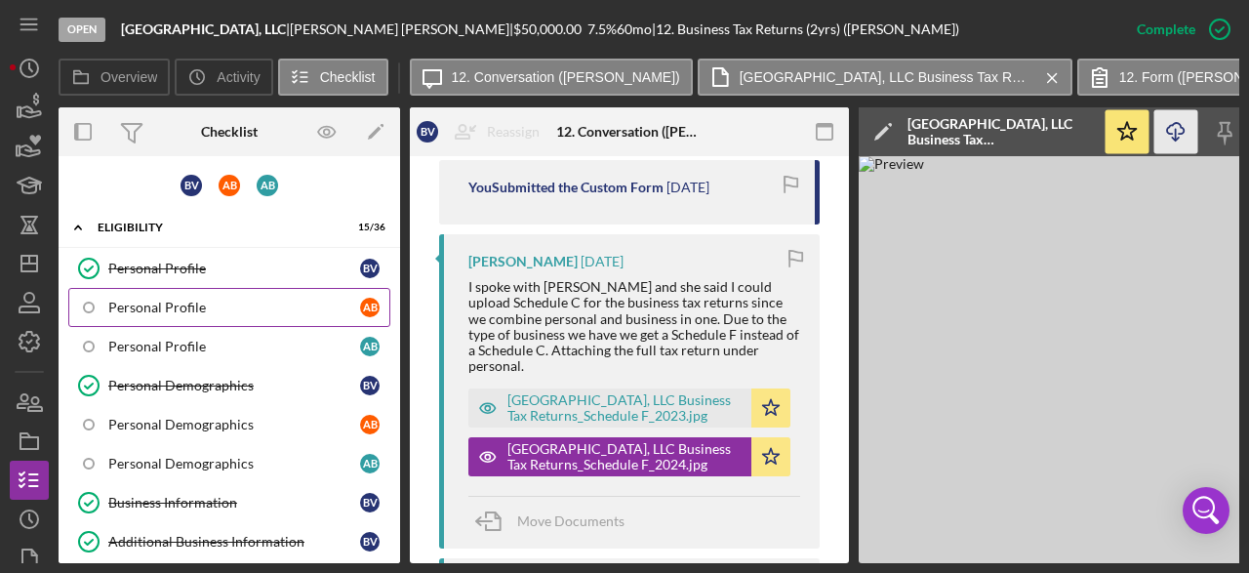
click at [206, 313] on link "Personal Profile A B" at bounding box center [229, 307] width 322 height 39
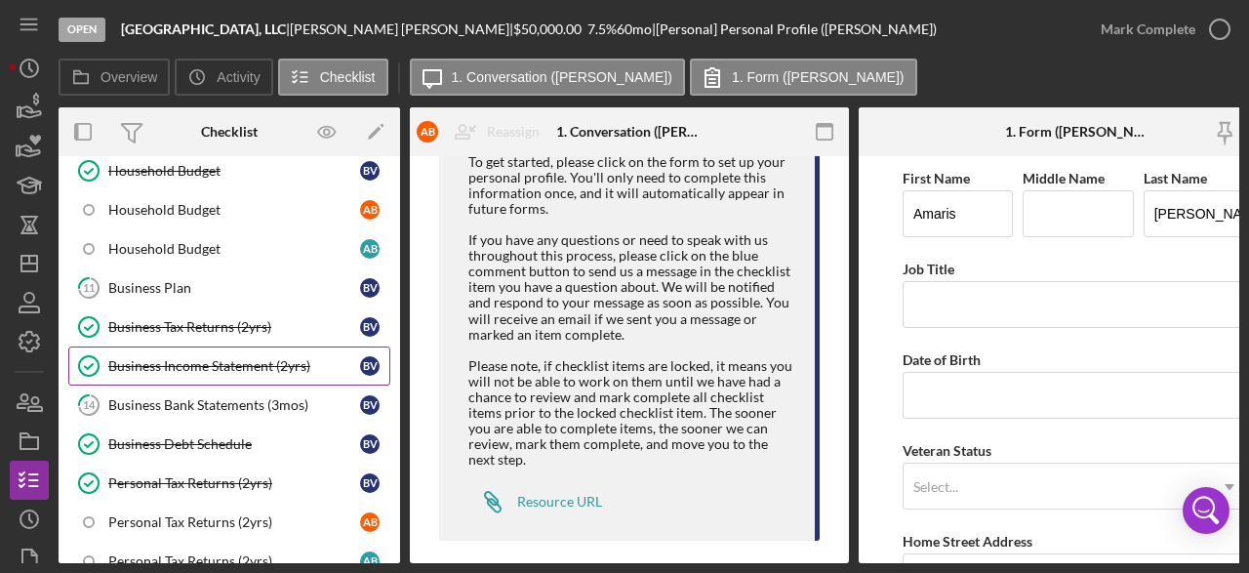
scroll to position [976, 0]
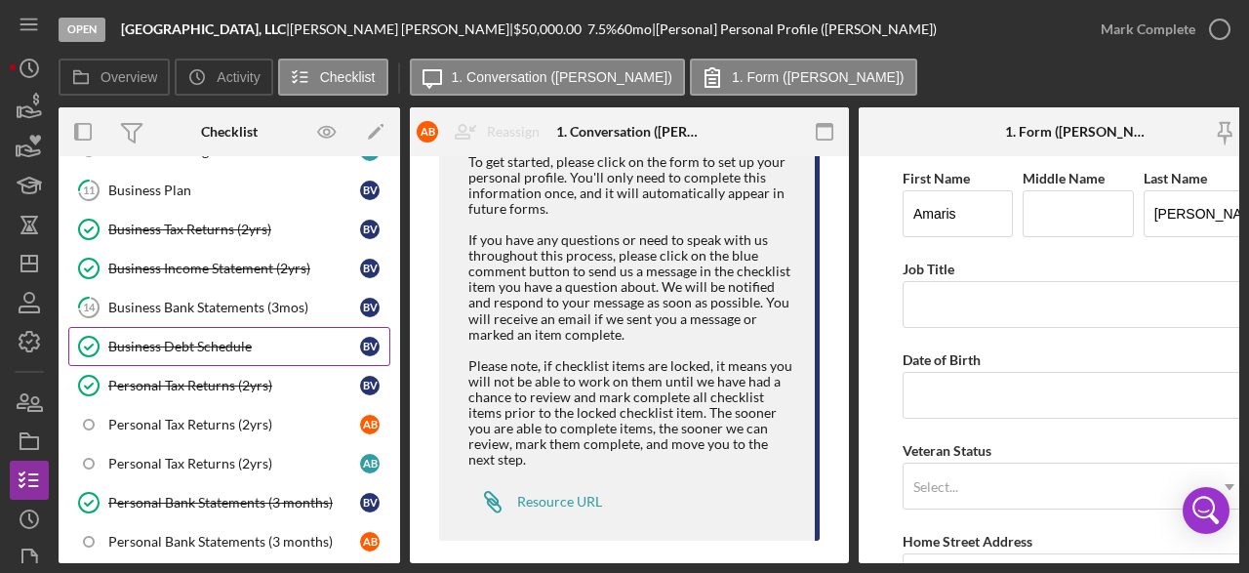
click at [199, 339] on div "Business Debt Schedule" at bounding box center [234, 347] width 252 height 16
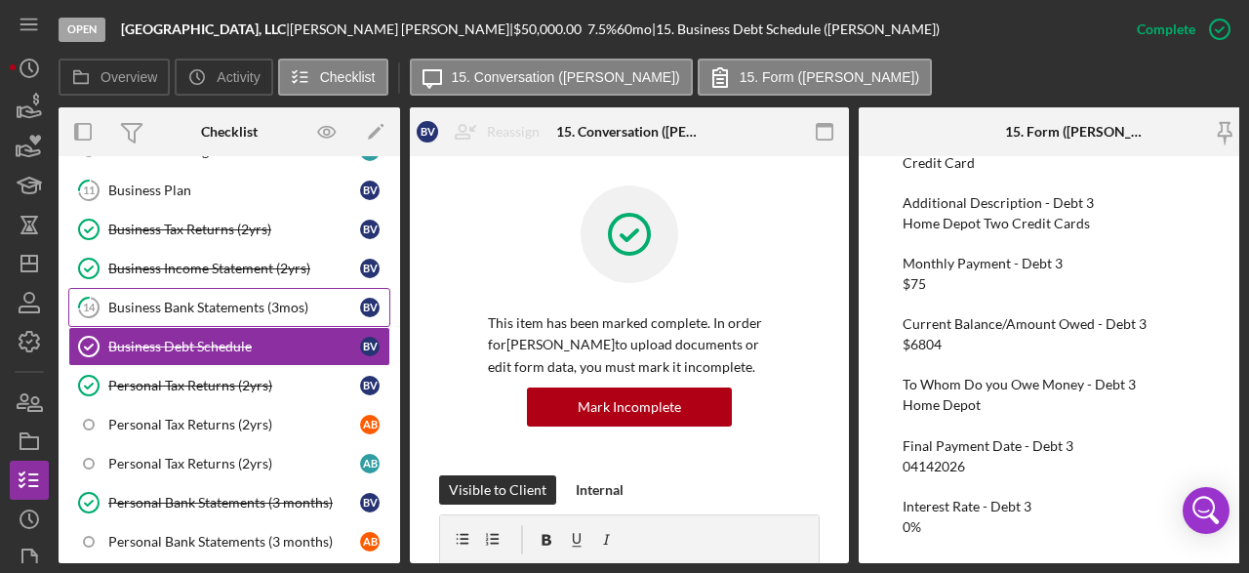
scroll to position [1073, 0]
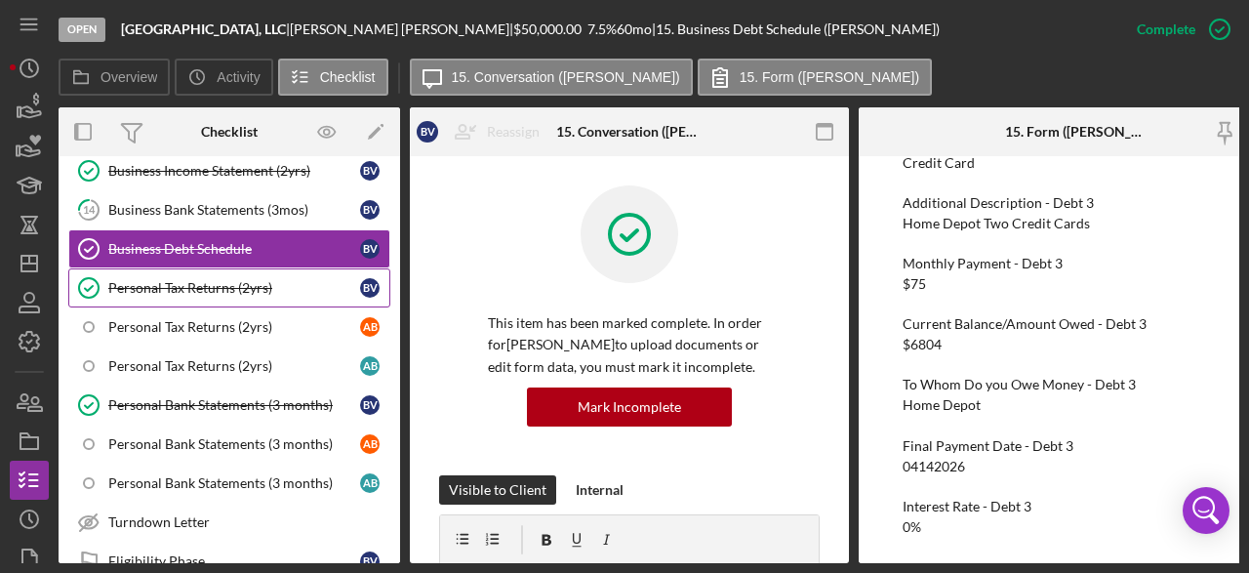
click at [204, 280] on div "Personal Tax Returns (2yrs)" at bounding box center [234, 288] width 252 height 16
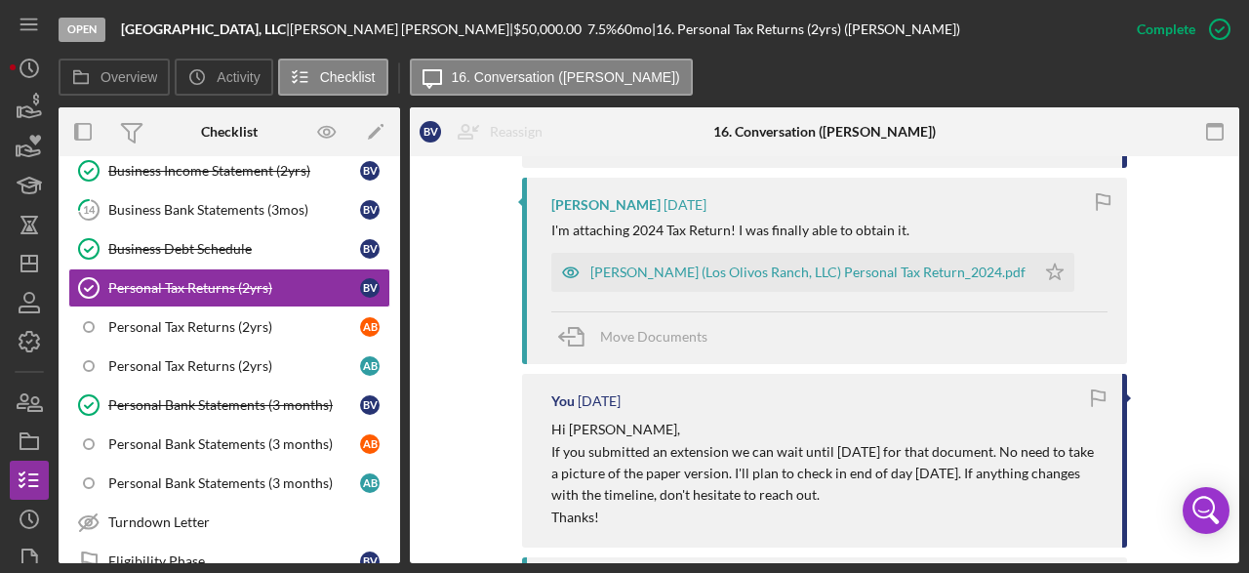
scroll to position [976, 0]
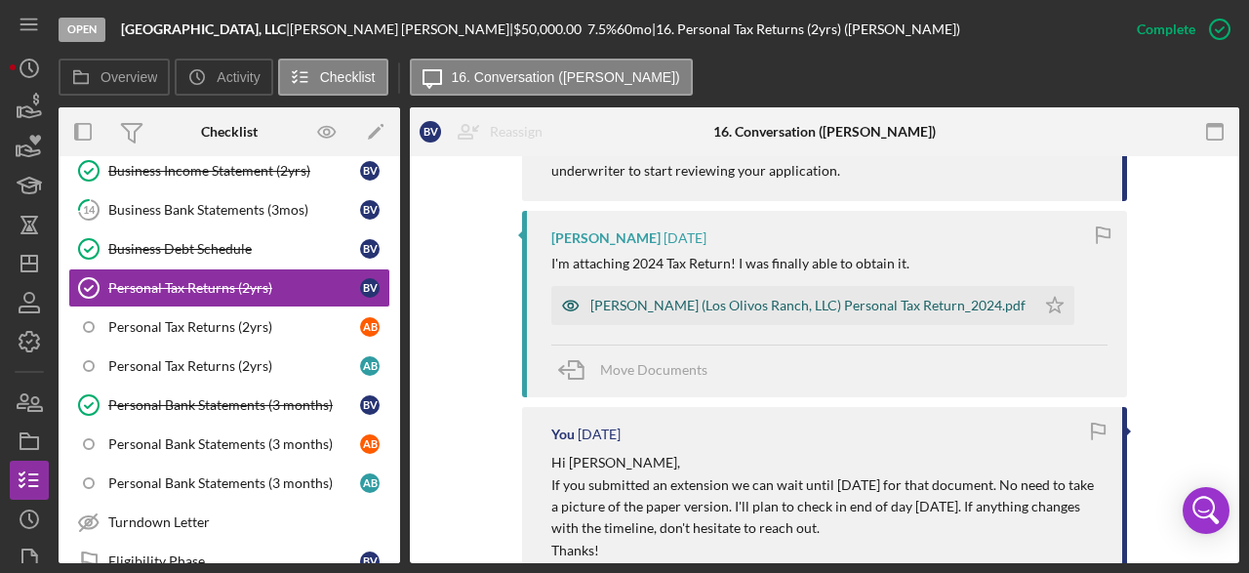
click at [803, 298] on div "[PERSON_NAME] (Los Olivos Ranch, LLC) Personal Tax Return_2024.pdf" at bounding box center [807, 306] width 435 height 16
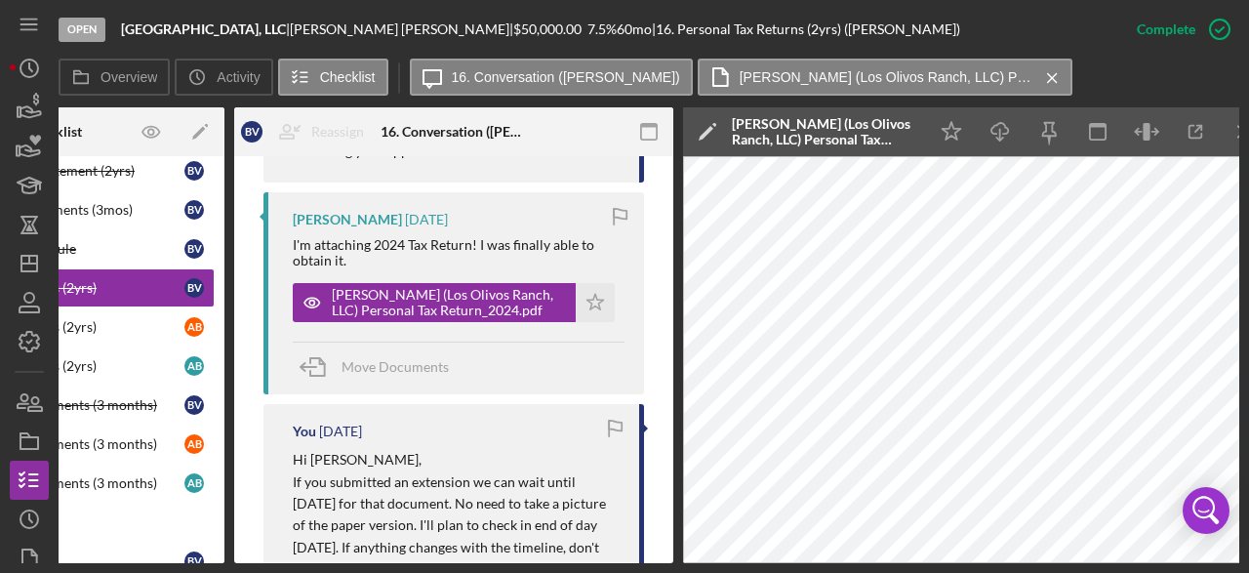
scroll to position [0, 205]
